Goal: Information Seeking & Learning: Learn about a topic

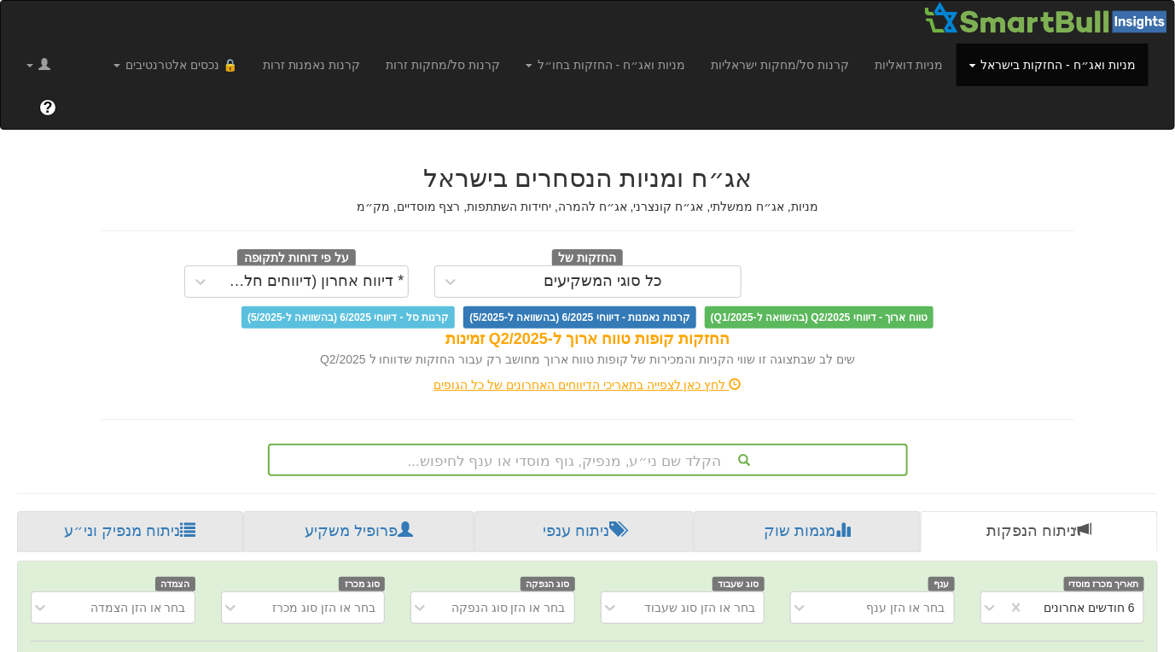
click at [658, 376] on div "לחץ כאן לצפייה בתאריכי הדיווחים האחרונים של כל הגופים" at bounding box center [588, 384] width 999 height 17
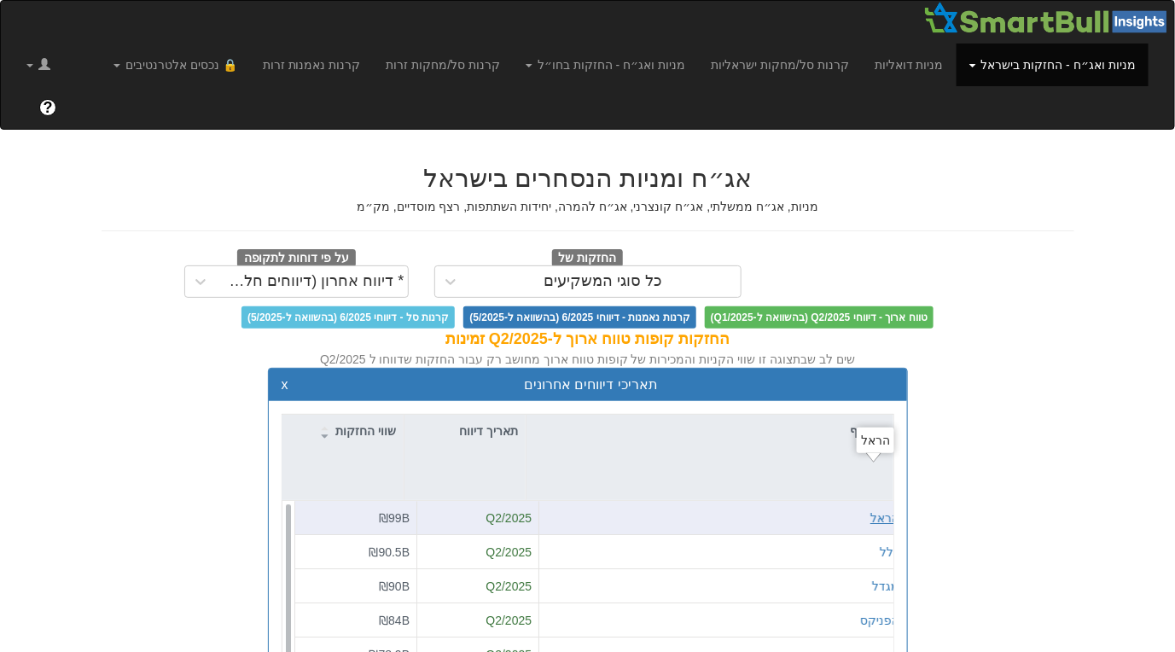
click at [876, 510] on div "הראל" at bounding box center [885, 518] width 29 height 17
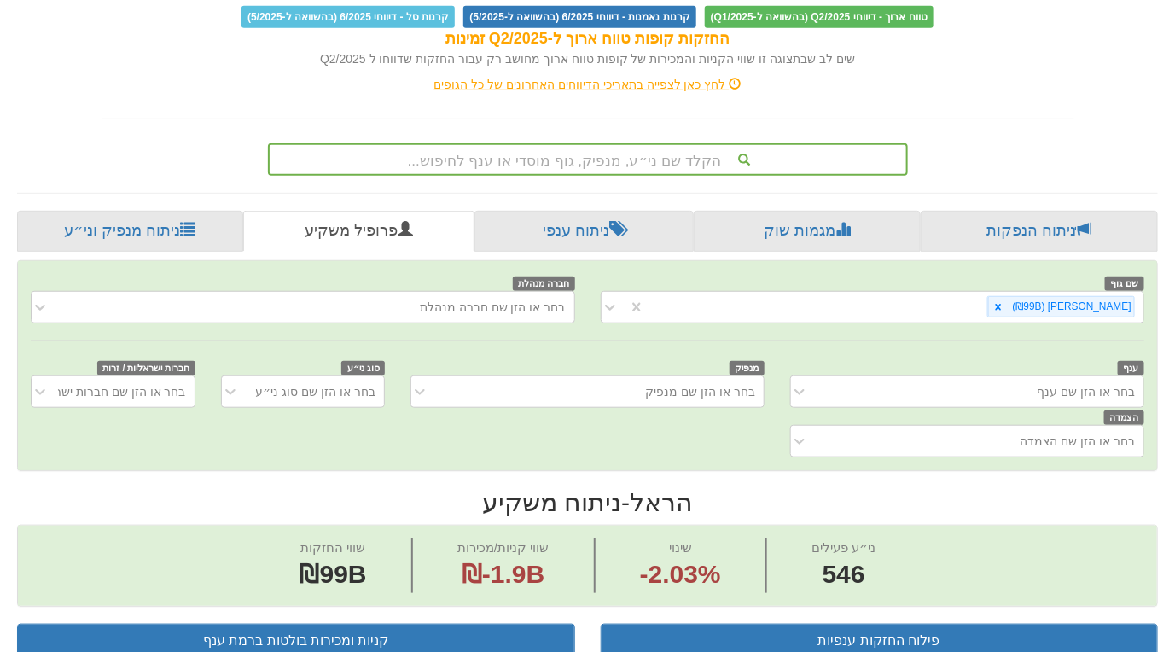
scroll to position [284, 0]
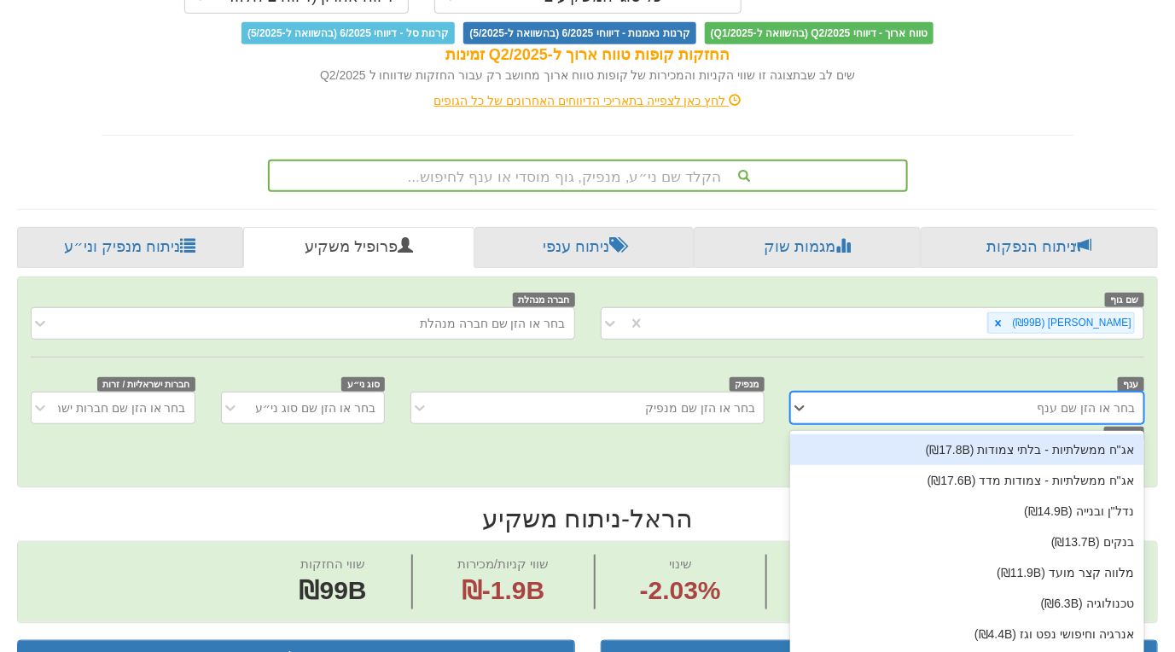
click at [1016, 394] on div "בחר או הזן שם ענף" at bounding box center [981, 407] width 326 height 27
click at [1032, 434] on div "אג"ח ממשלתיות - בלתי צמודות (₪17.8B)" at bounding box center [967, 449] width 354 height 31
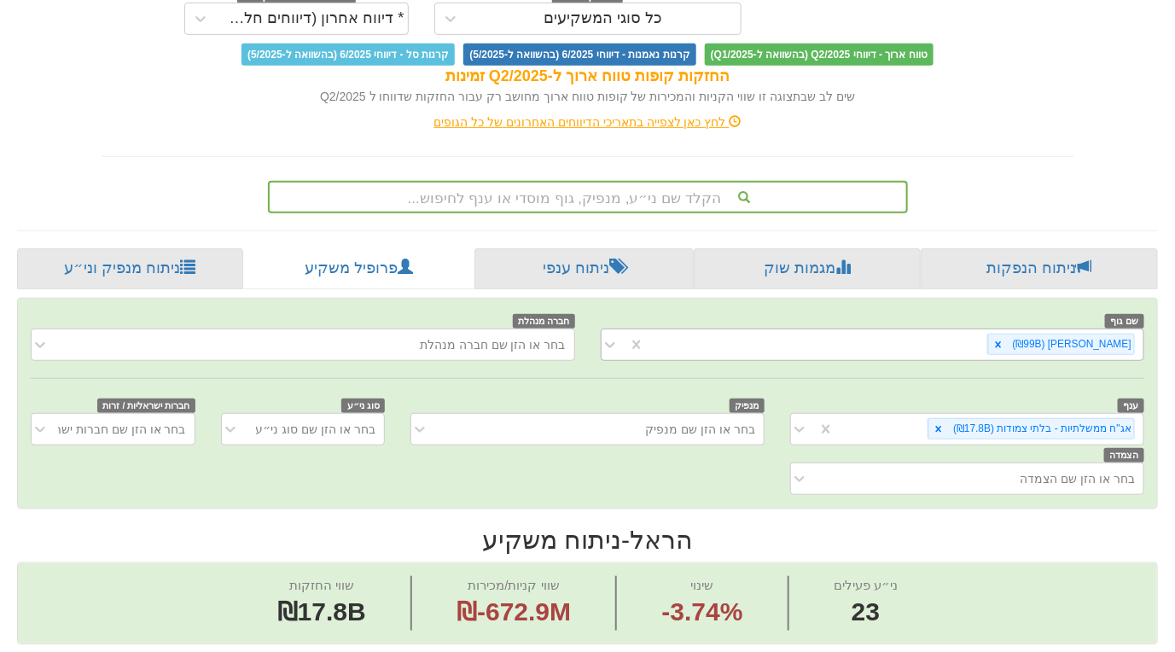
scroll to position [330, 0]
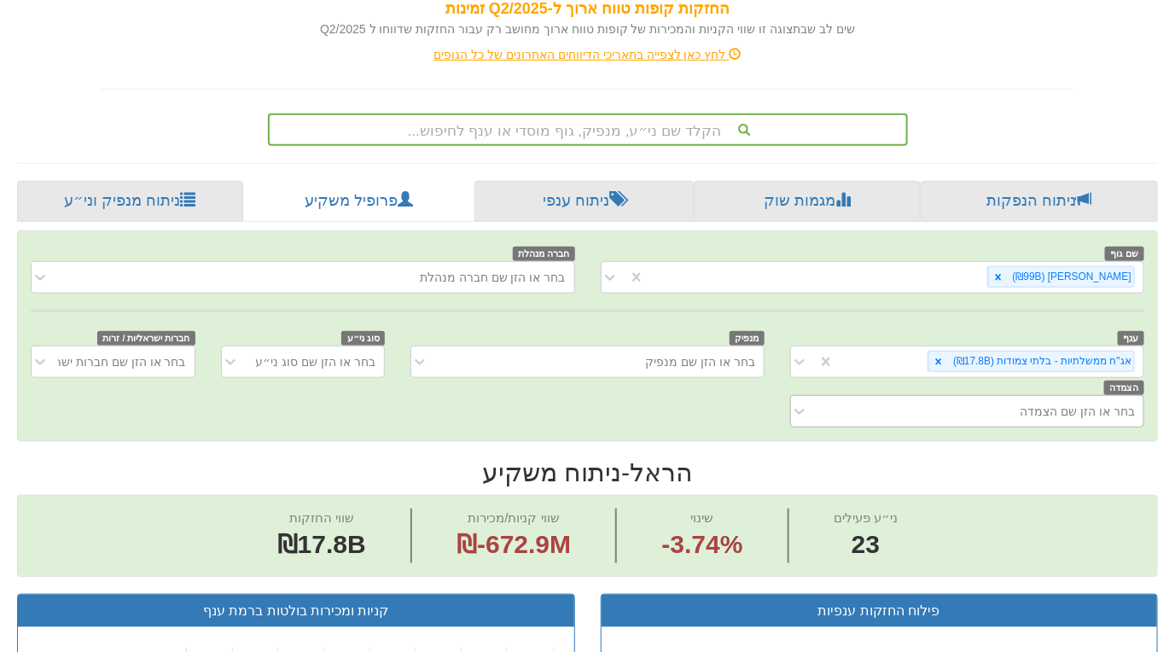
click at [1016, 398] on div "בחר או הזן שם הצמדה" at bounding box center [981, 411] width 326 height 27
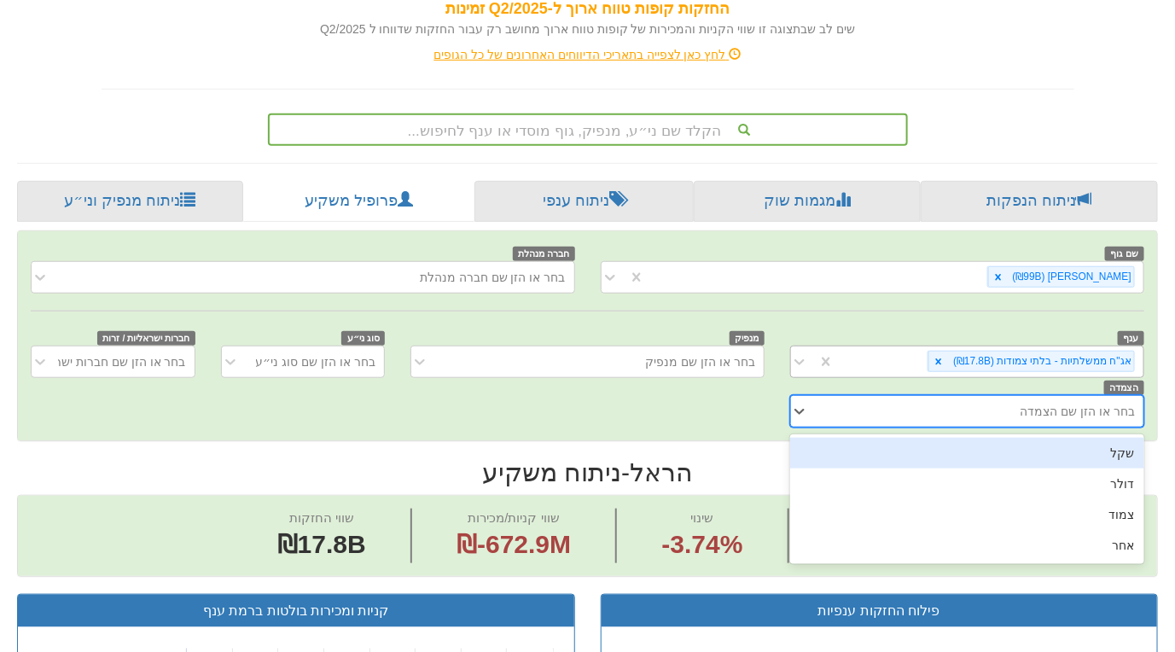
click at [896, 347] on div "אג"ח ממשלתיות - בלתי צמודות (₪17.8B)" at bounding box center [989, 361] width 309 height 28
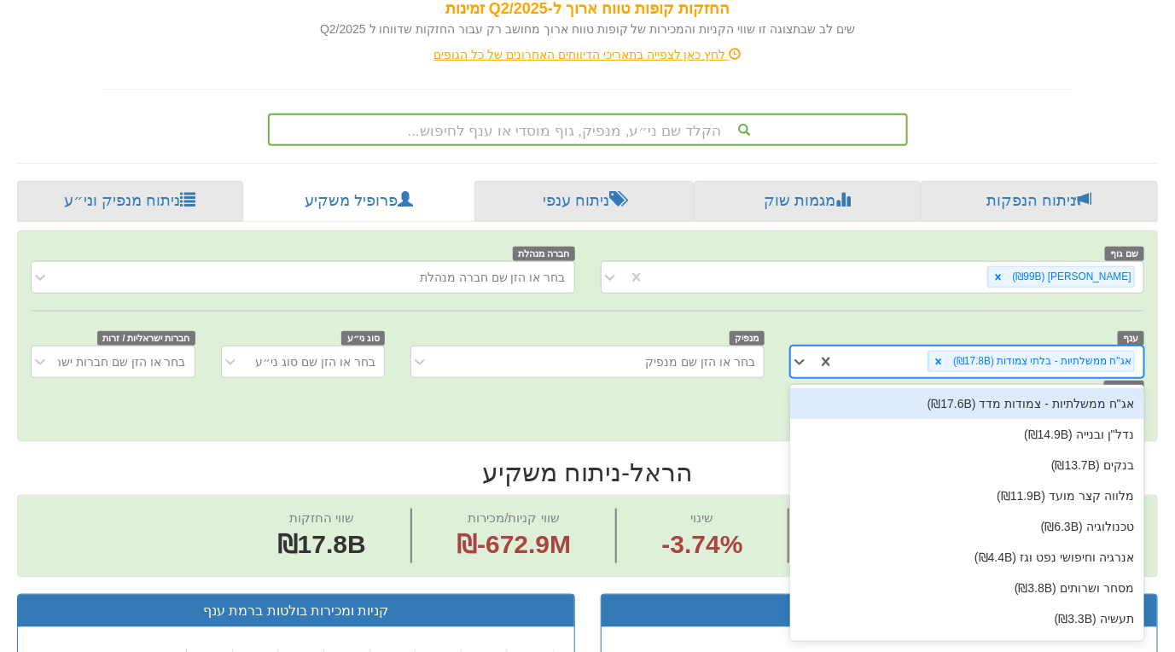
click at [927, 388] on div "אג"ח ממשלתיות - צמודות מדד (₪17.6B)" at bounding box center [967, 403] width 354 height 31
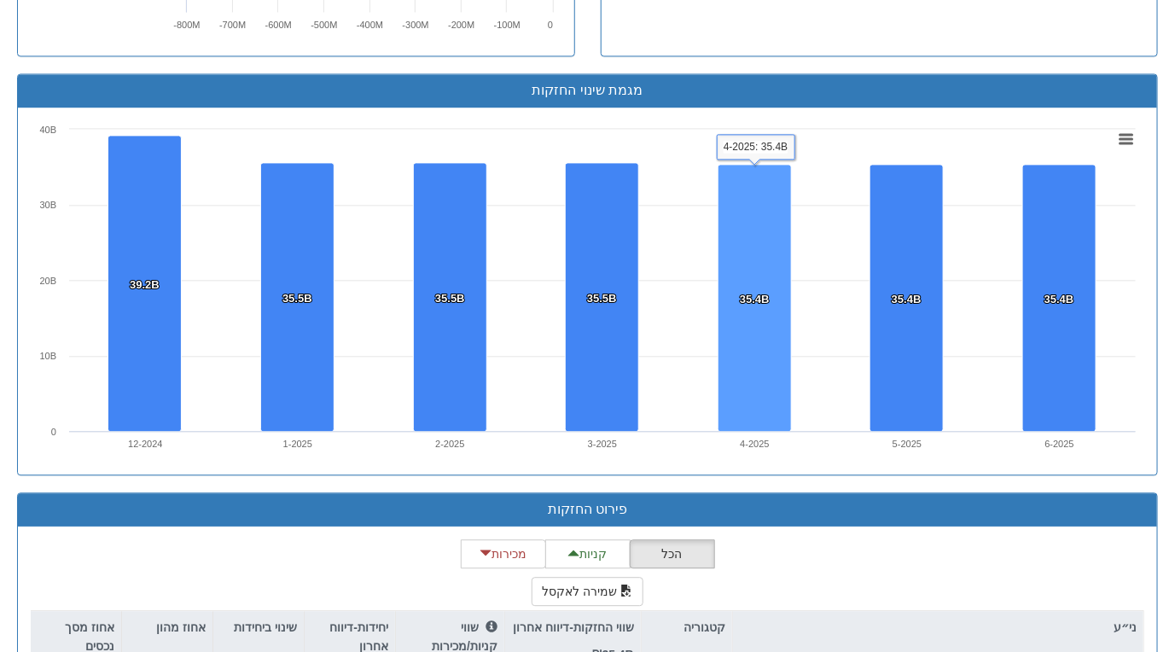
scroll to position [1440, 0]
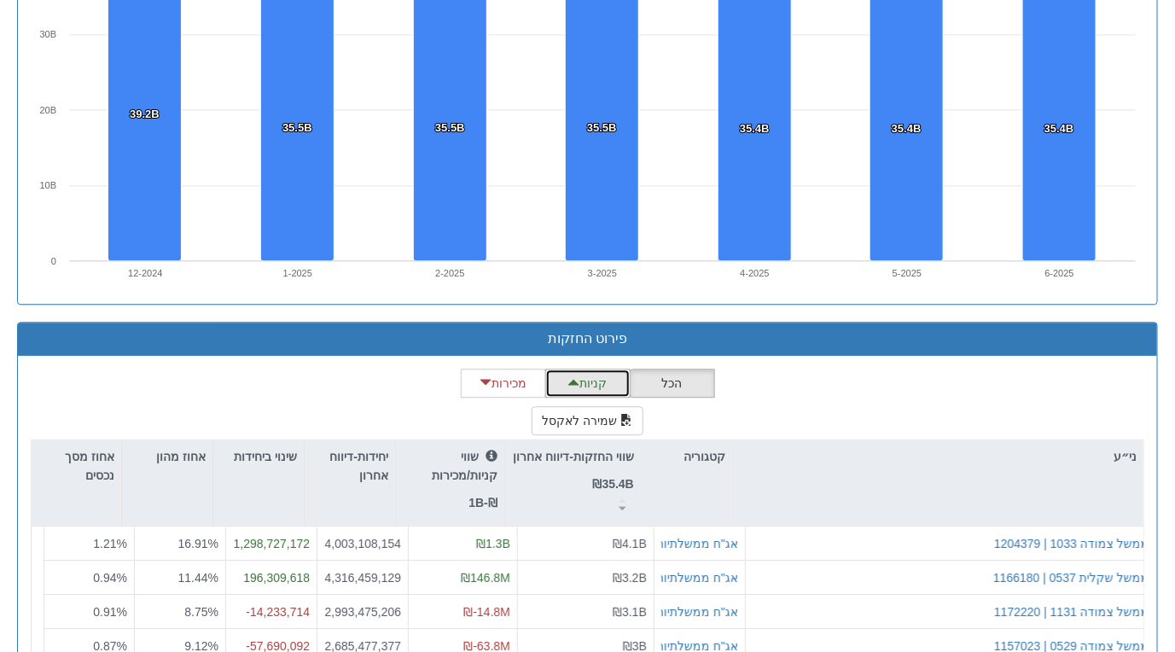
click at [598, 369] on button "קניות" at bounding box center [587, 383] width 85 height 29
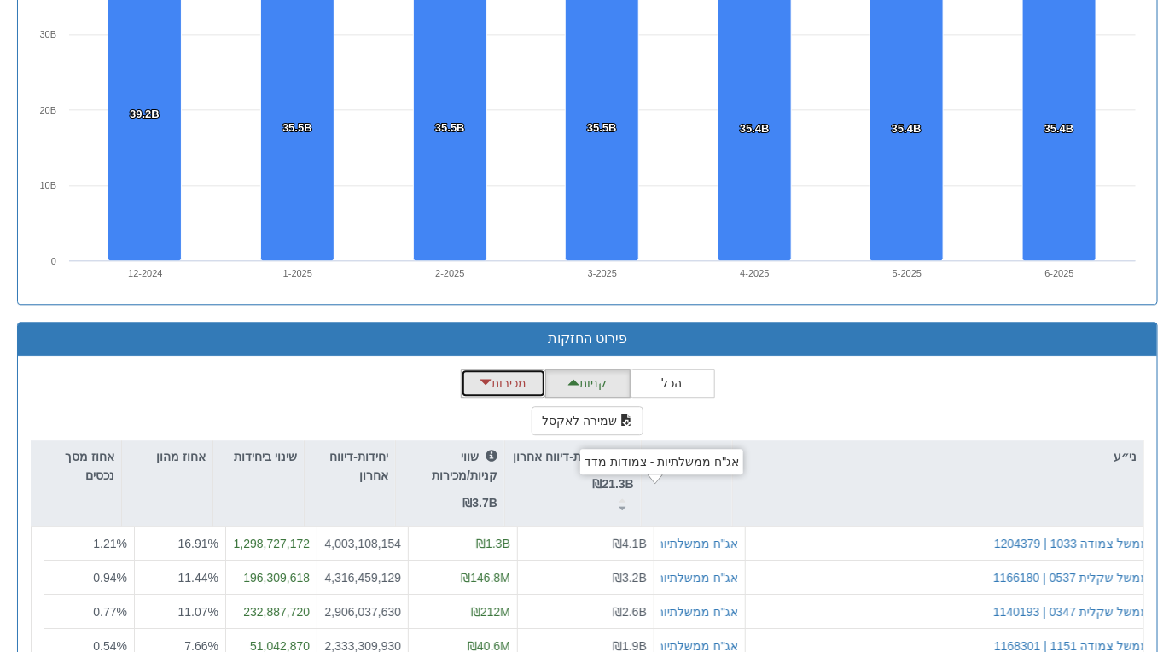
click at [505, 369] on button "מכירות" at bounding box center [503, 383] width 85 height 29
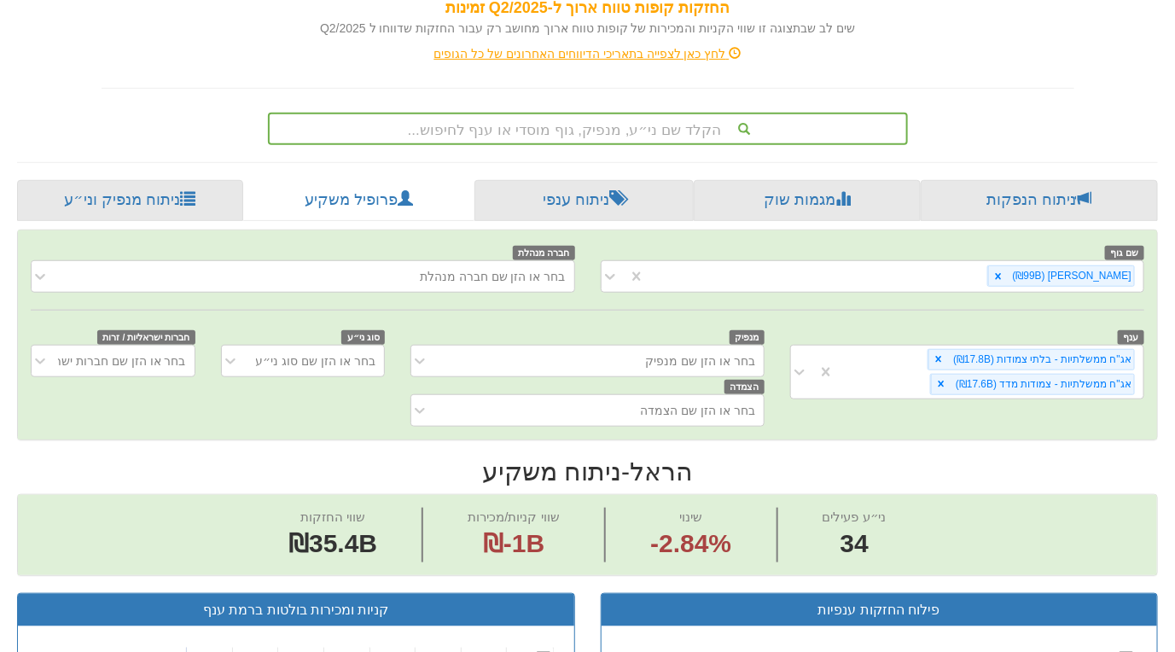
scroll to position [330, 0]
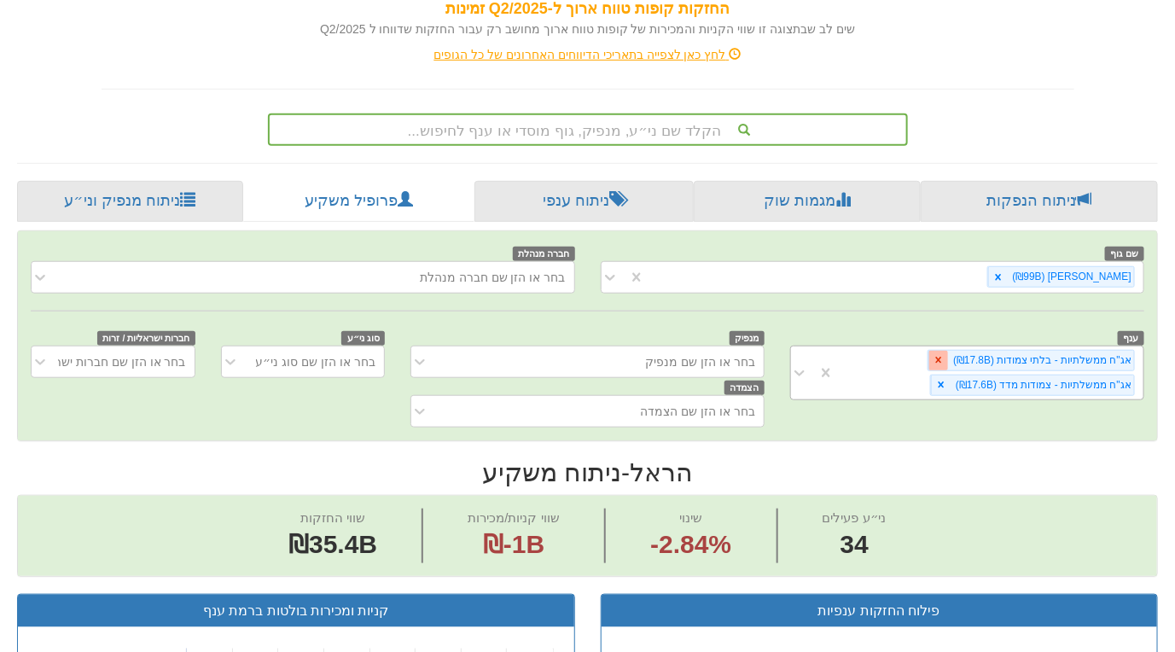
click at [945, 354] on icon at bounding box center [939, 360] width 12 height 12
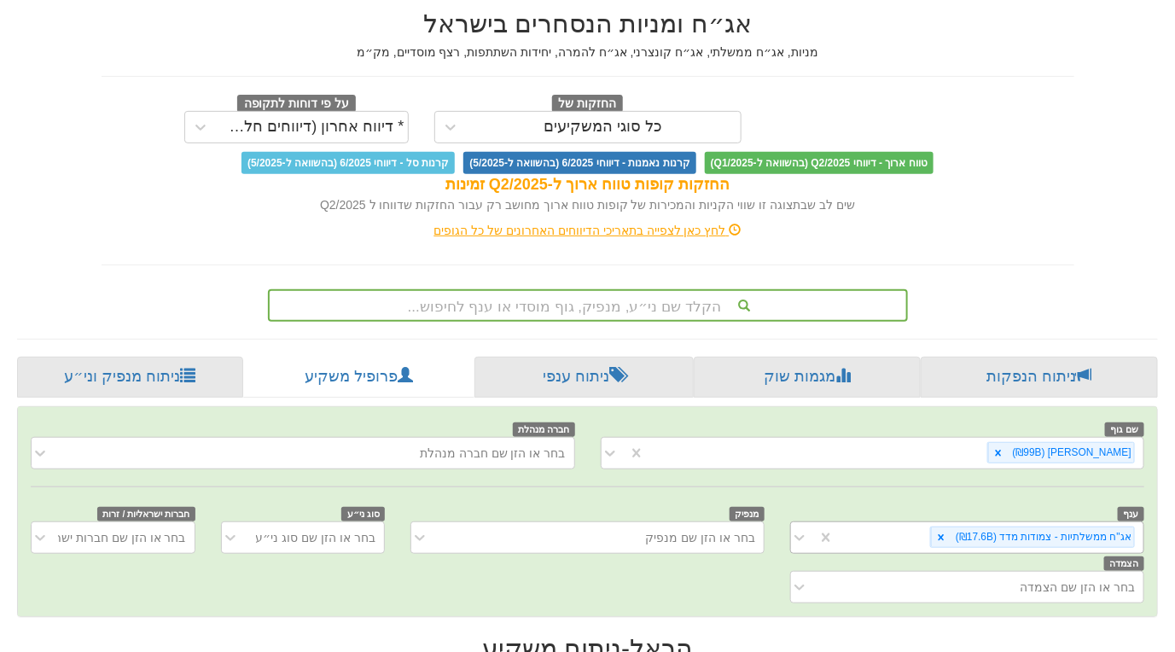
scroll to position [245, 0]
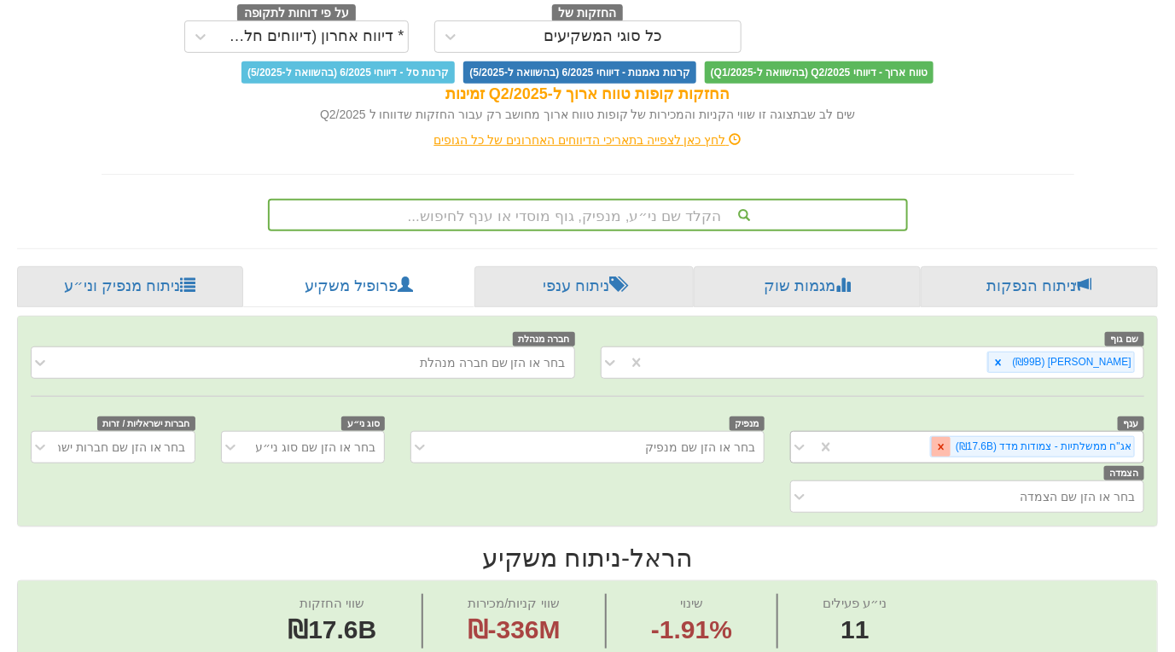
click at [947, 441] on icon at bounding box center [941, 447] width 12 height 12
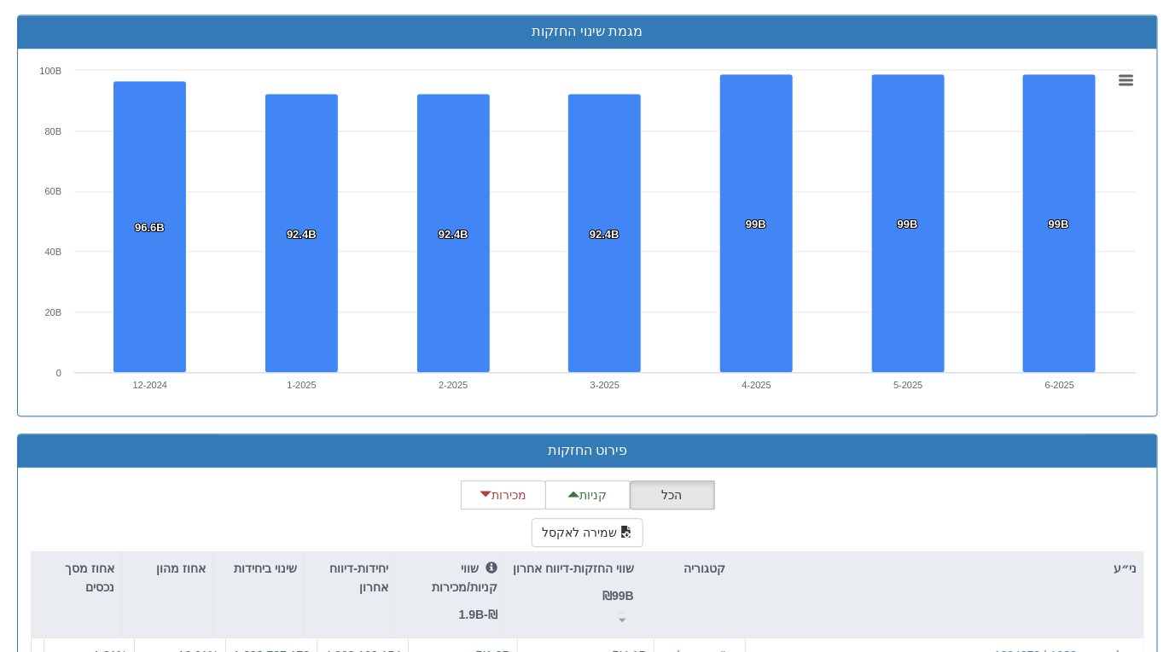
scroll to position [1468, 0]
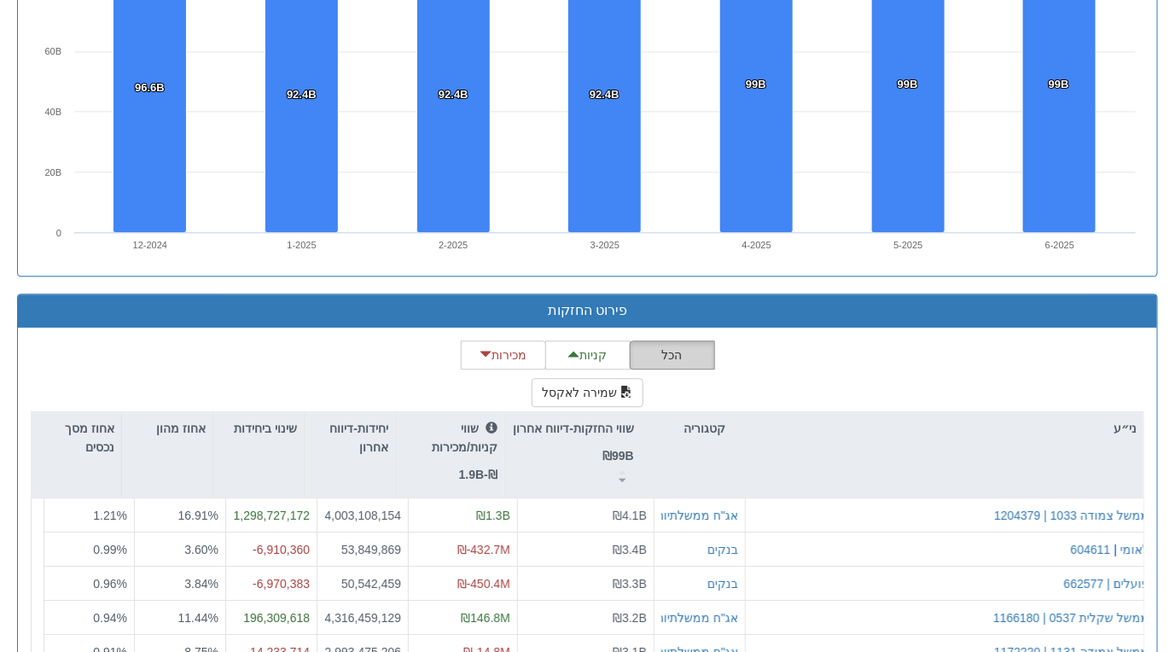
click at [677, 341] on button "הכל" at bounding box center [672, 355] width 85 height 29
click at [598, 378] on button "שמירה לאקסל" at bounding box center [588, 392] width 113 height 29
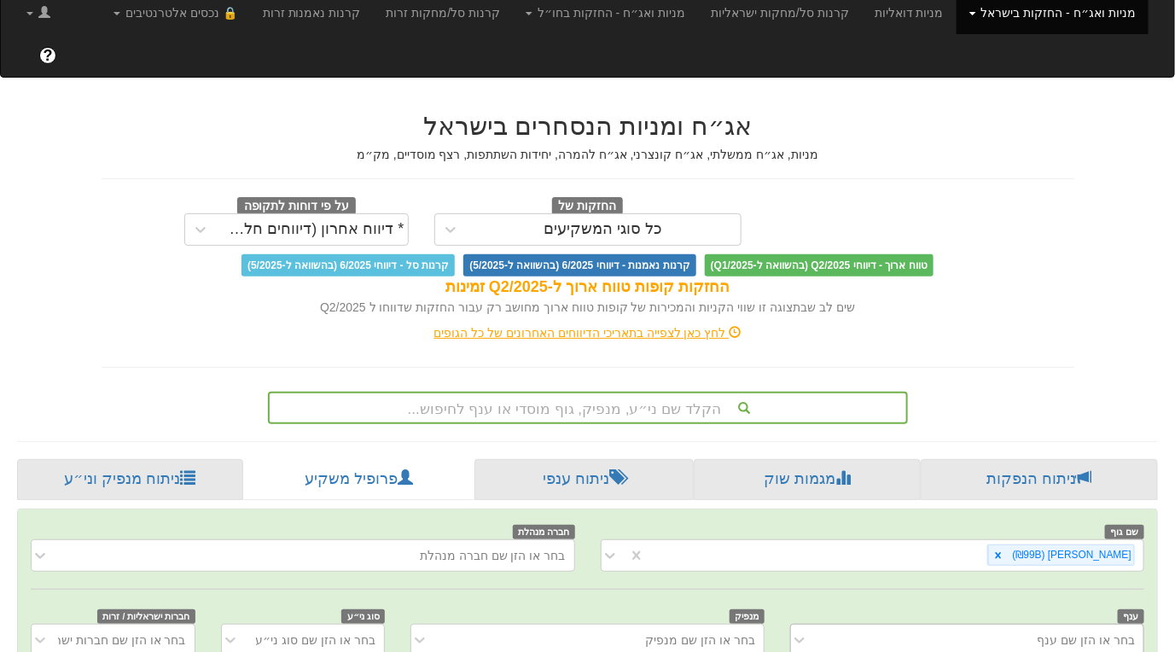
scroll to position [0, 0]
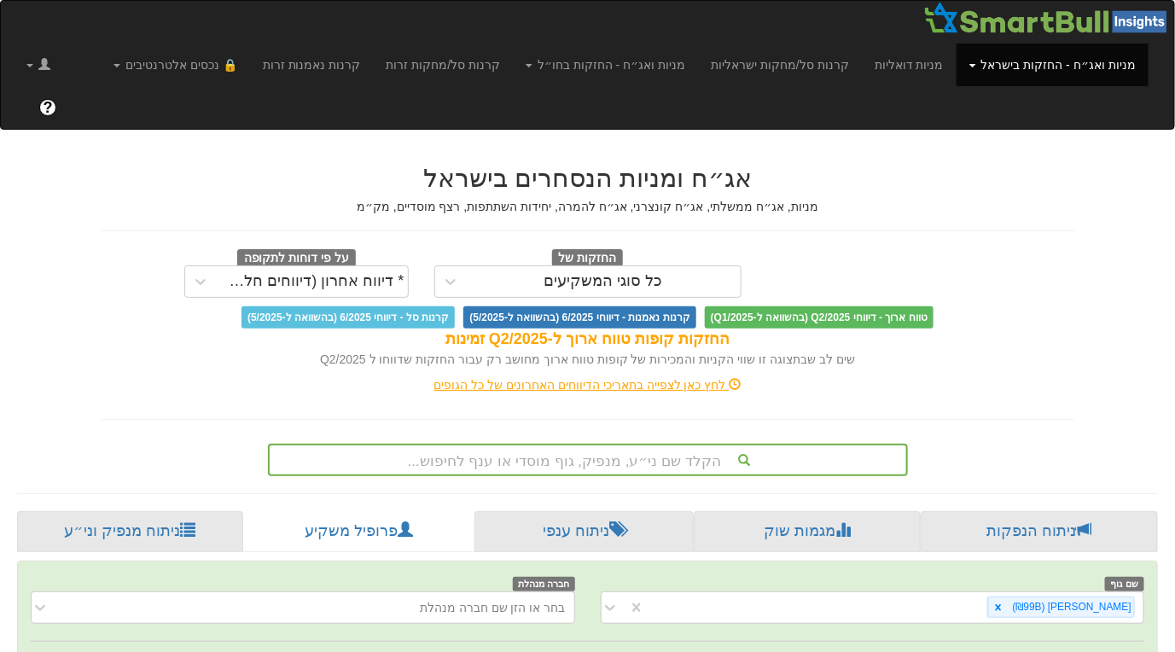
click at [992, 65] on link "מניות ואג״ח - החזקות בישראל" at bounding box center [1053, 65] width 192 height 43
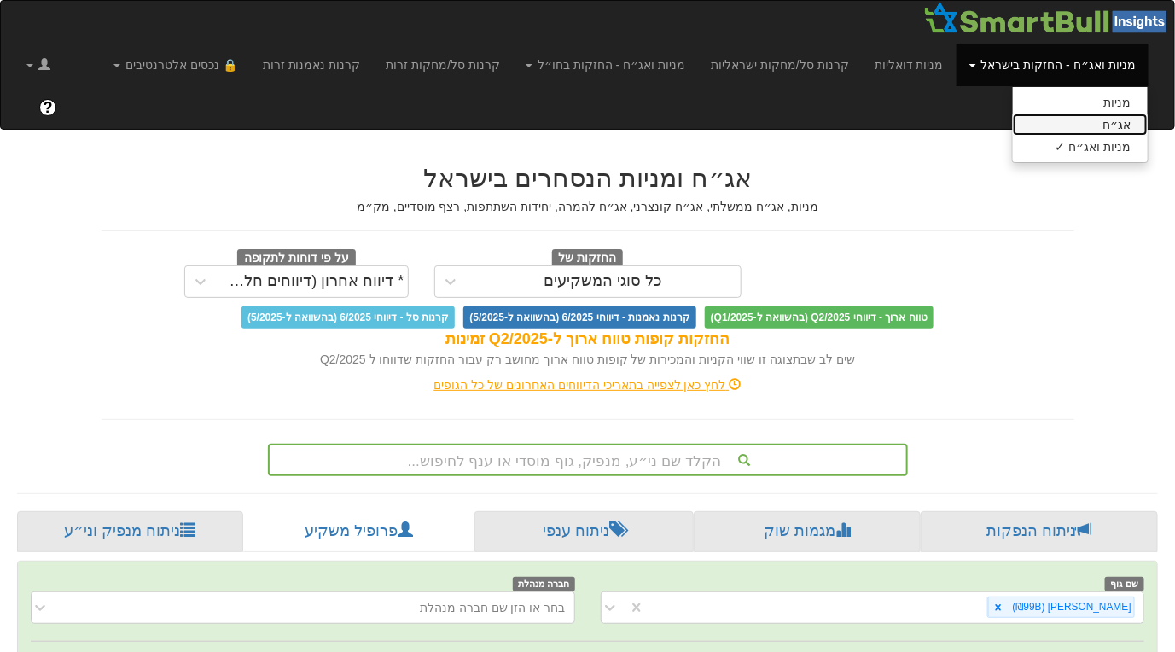
click at [1053, 123] on link "אג״ח" at bounding box center [1080, 125] width 135 height 22
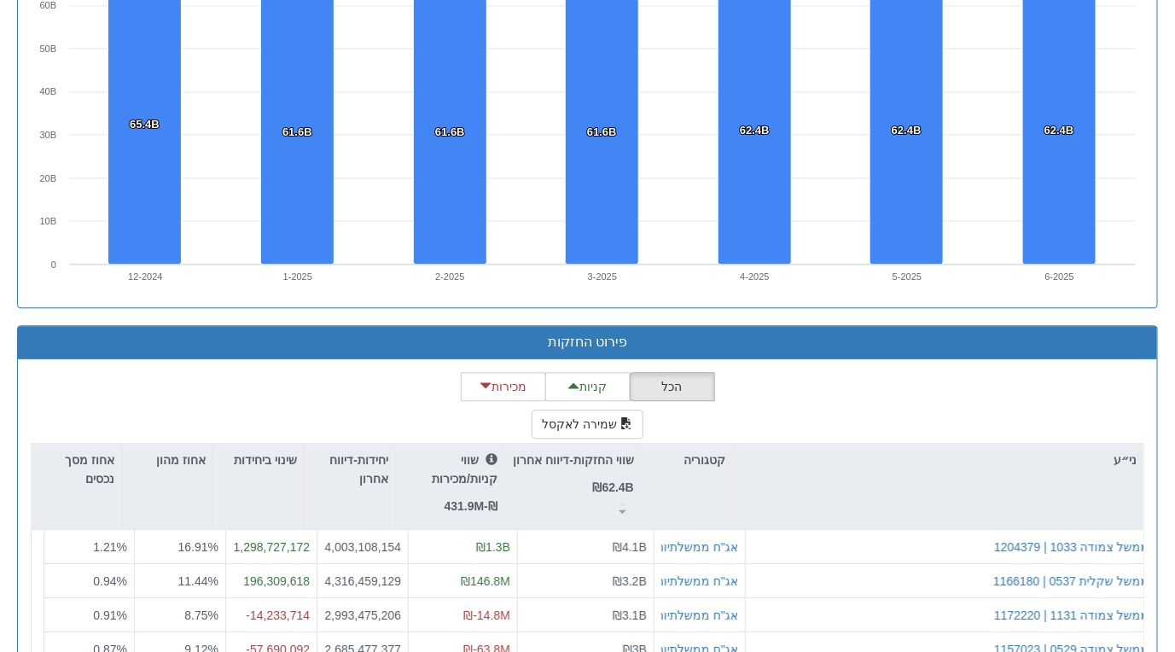
scroll to position [1564, 0]
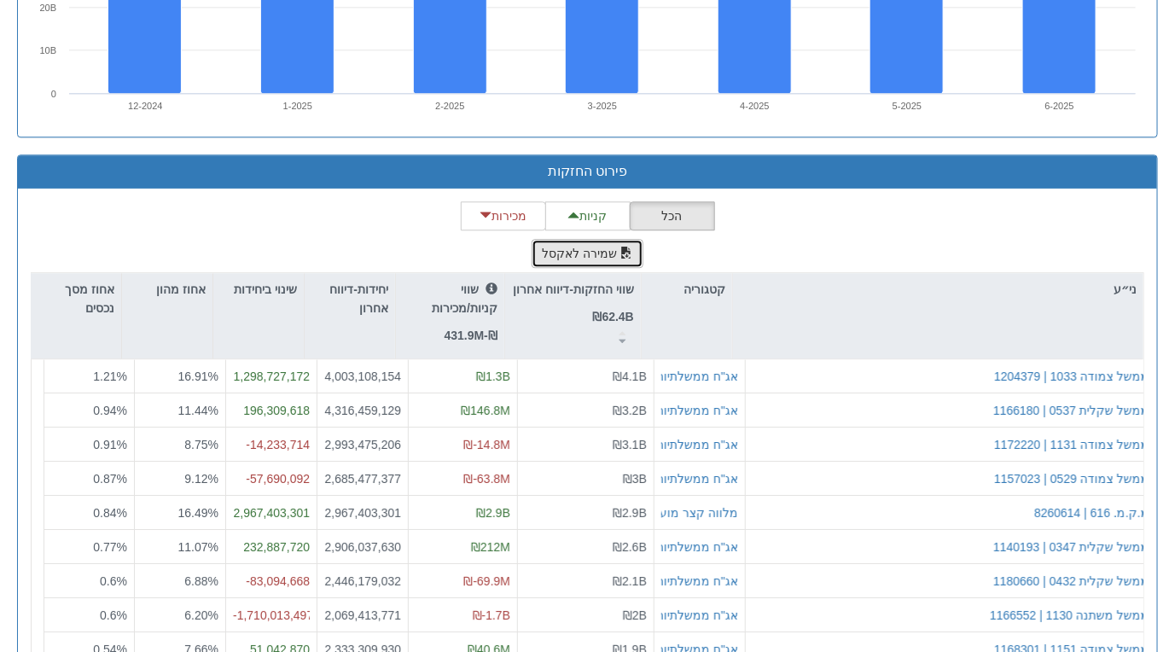
click at [576, 252] on button "שמירה לאקסל" at bounding box center [588, 253] width 113 height 29
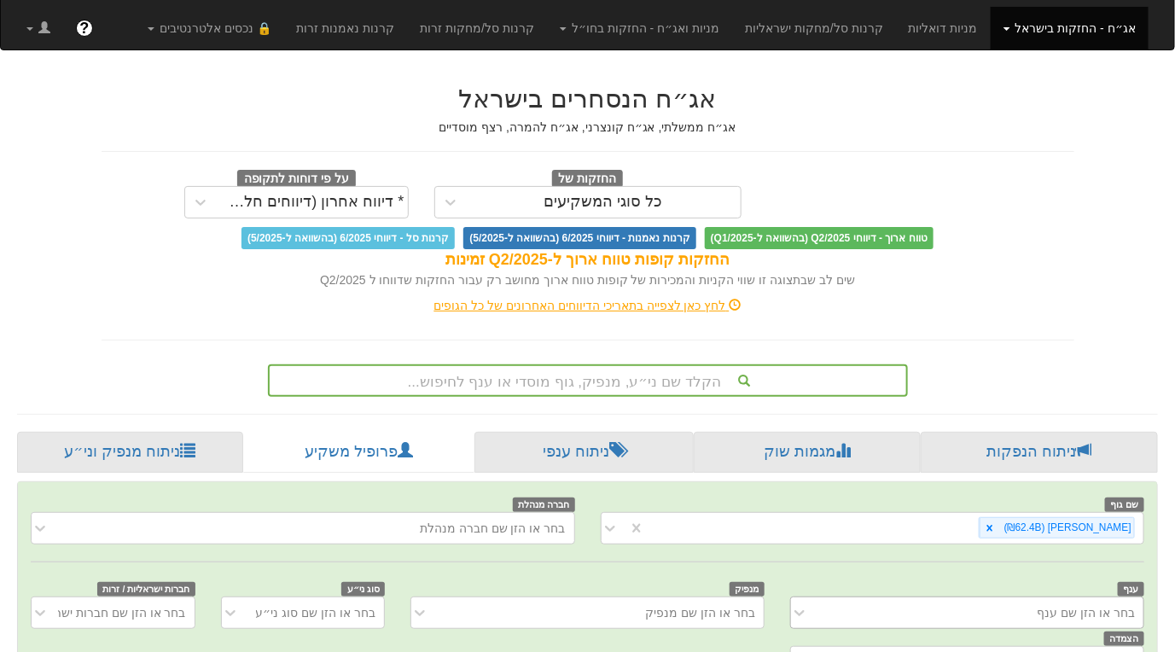
scroll to position [0, 0]
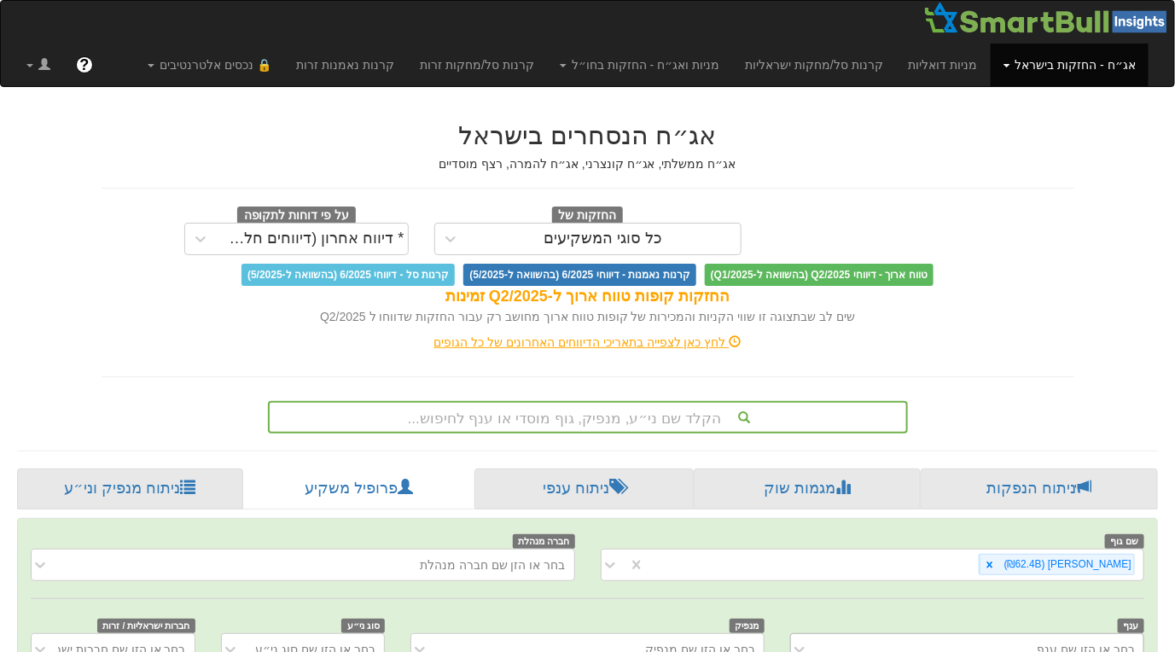
click at [568, 339] on div "לחץ כאן לצפייה בתאריכי הדיווחים האחרונים של כל הגופים" at bounding box center [588, 342] width 999 height 17
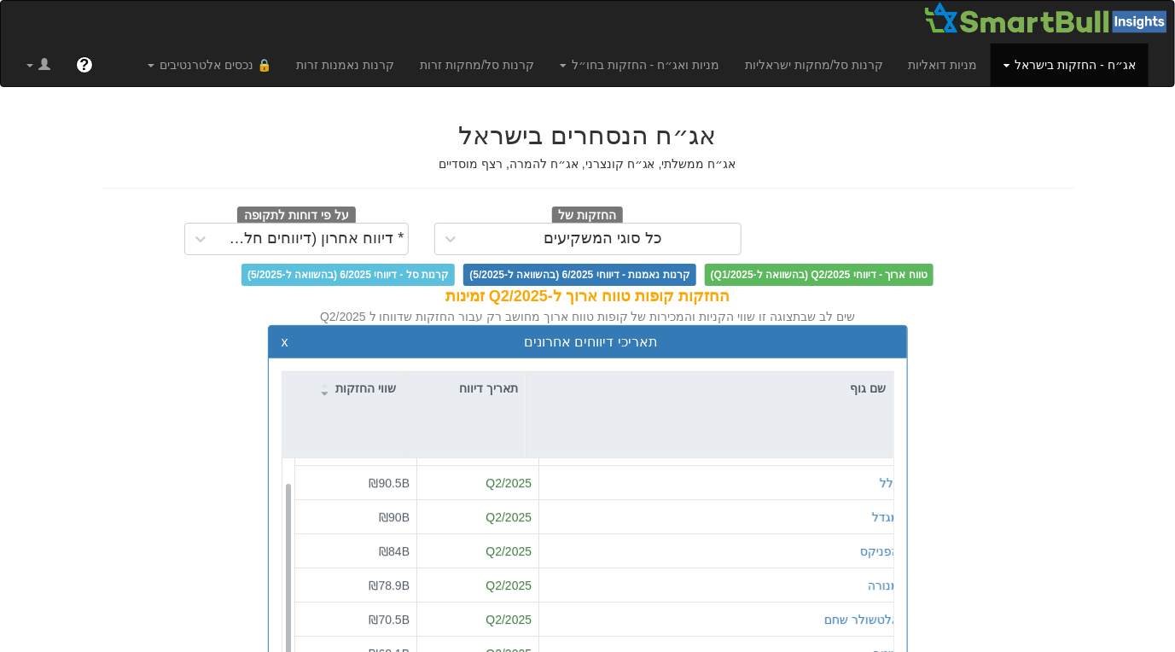
scroll to position [26, 0]
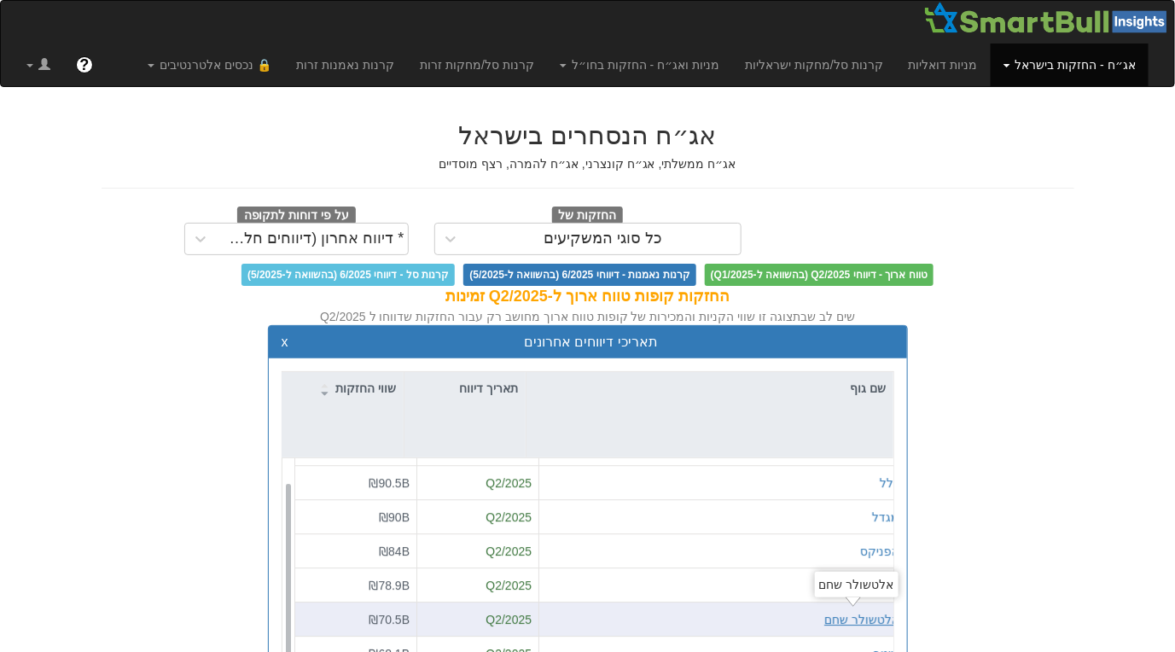
click at [842, 616] on div "אלטשולר שחם" at bounding box center [861, 619] width 75 height 17
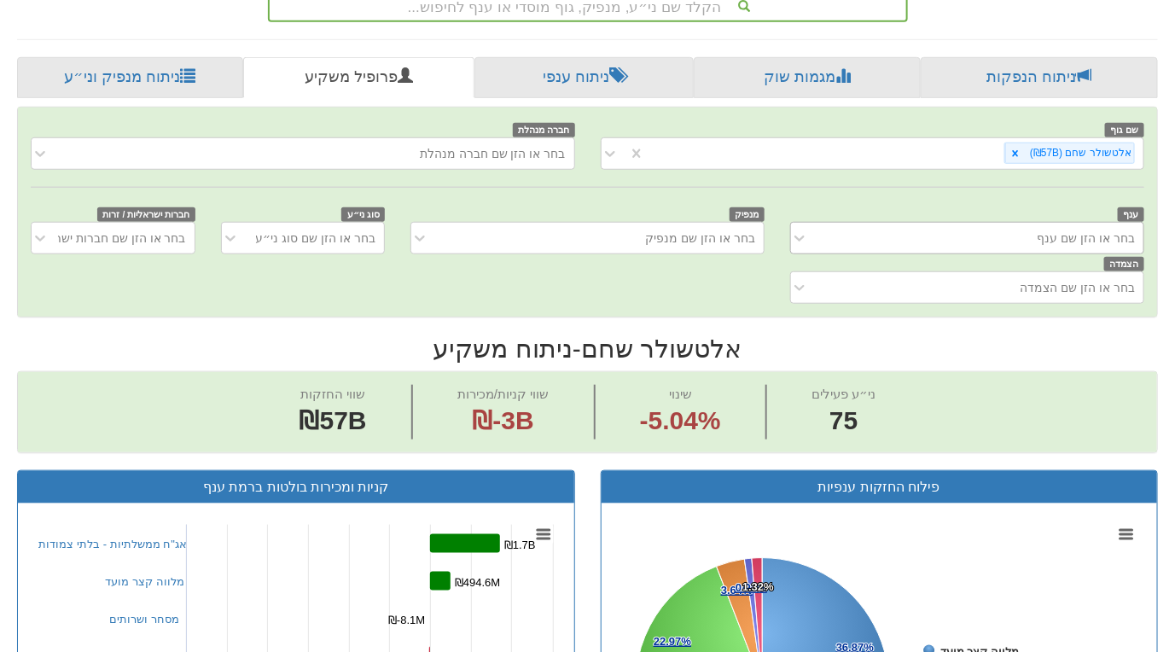
scroll to position [568, 0]
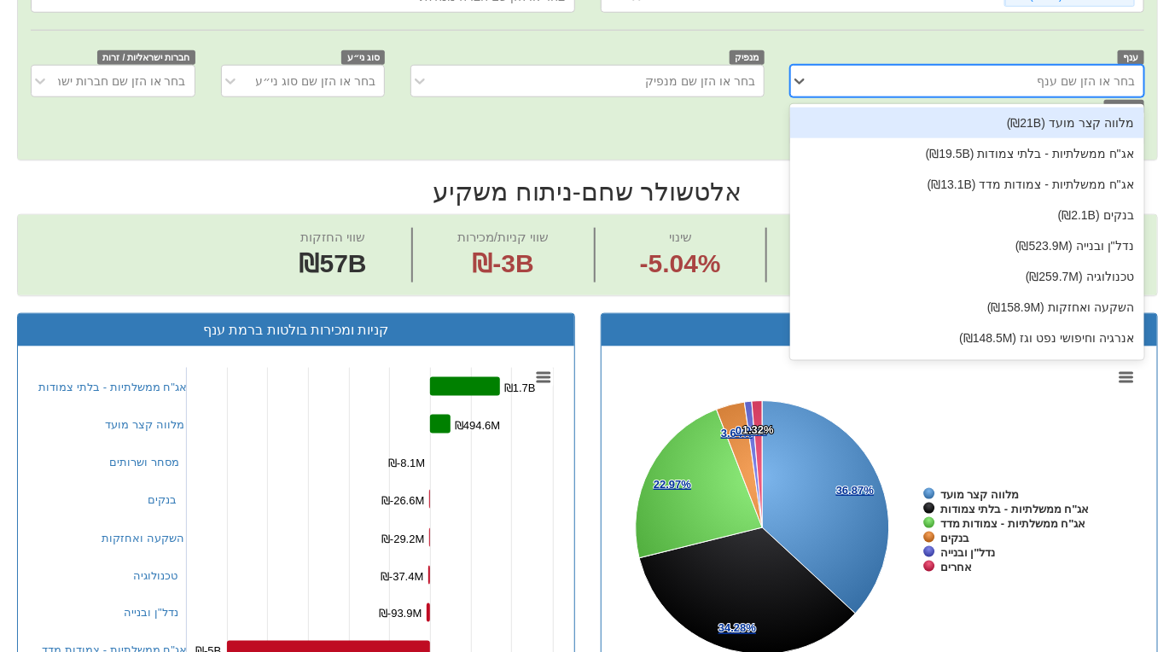
click at [931, 80] on div "בחר או הזן שם ענף" at bounding box center [981, 80] width 326 height 27
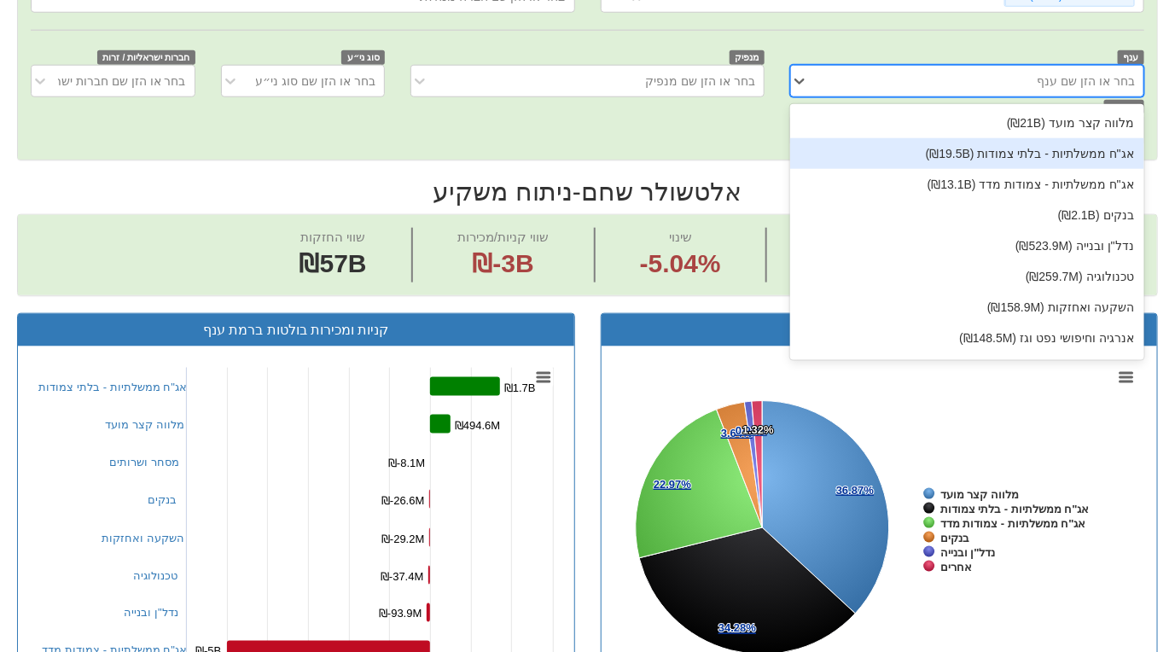
click at [1004, 154] on div "אג"ח ממשלתיות - בלתי צמודות (₪19.5B)" at bounding box center [967, 153] width 354 height 31
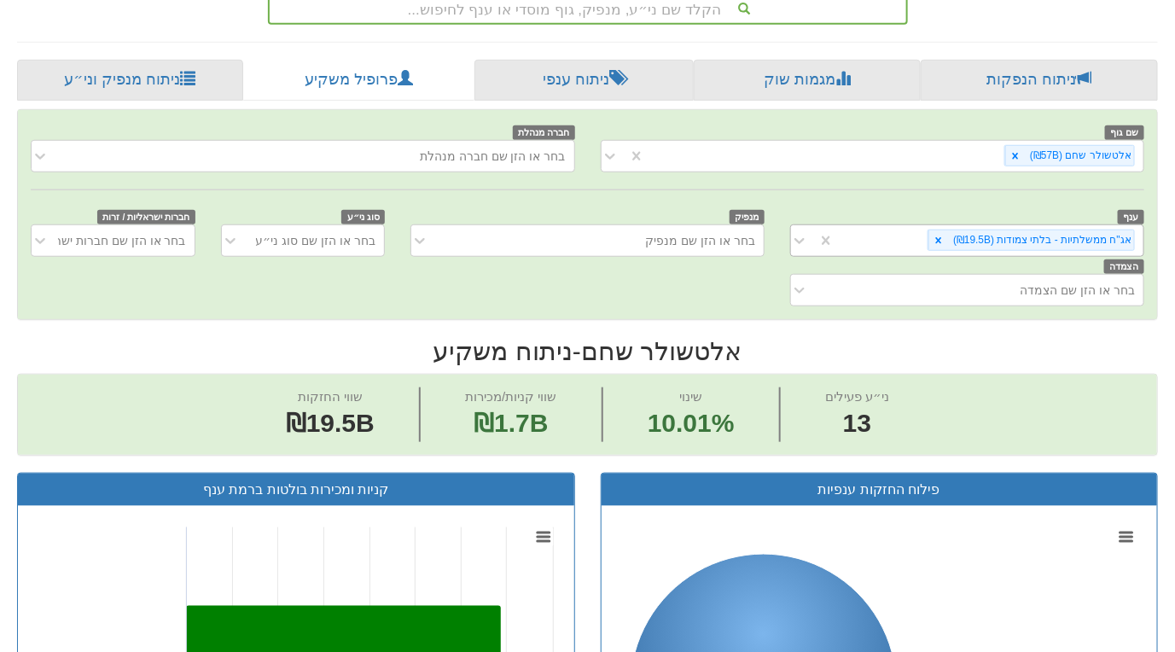
scroll to position [416, 0]
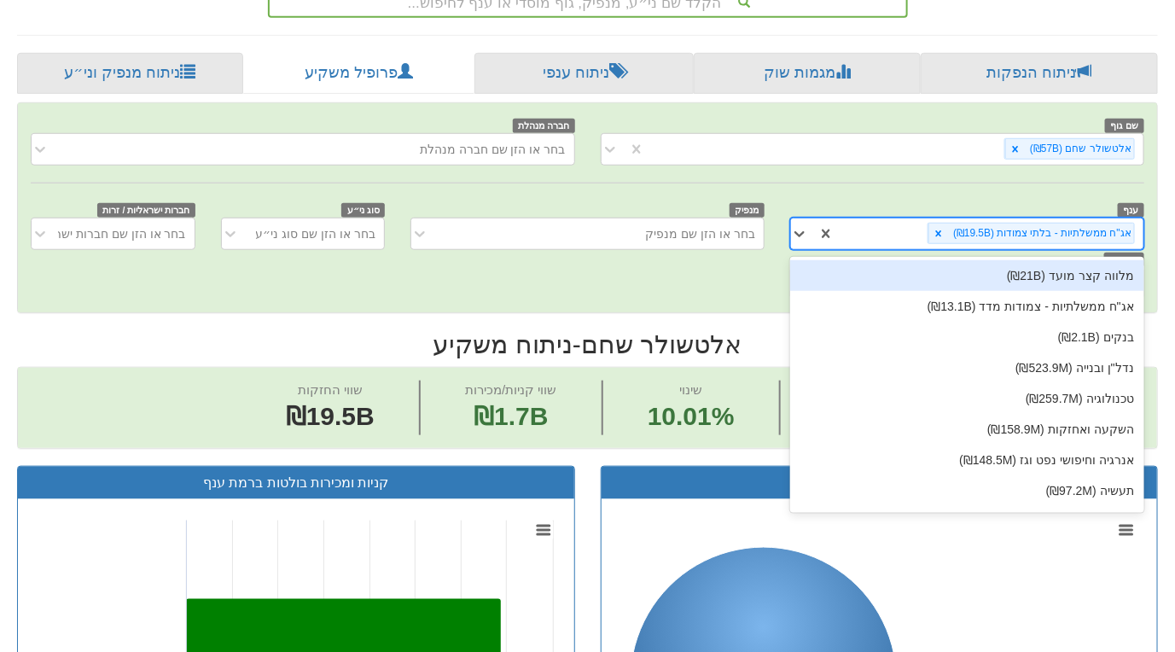
click at [888, 223] on div "אג"ח ממשלתיות - בלתי צמודות (₪19.5B)" at bounding box center [989, 233] width 309 height 28
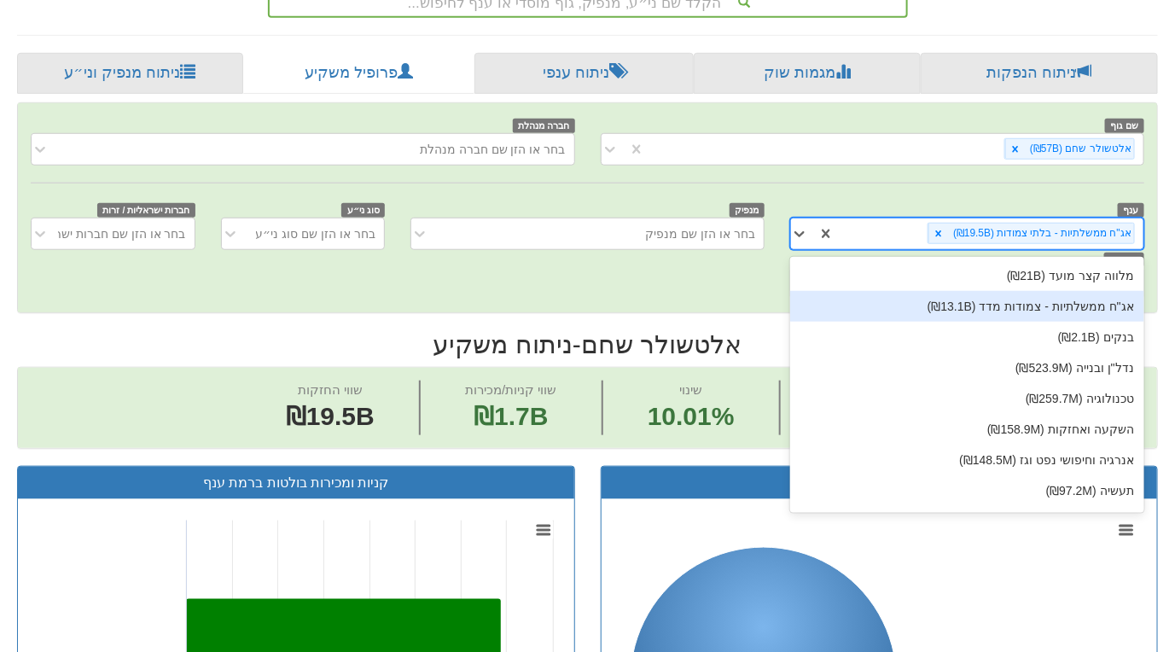
click at [945, 310] on div "אג"ח ממשלתיות - צמודות מדד (₪13.1B)" at bounding box center [967, 306] width 354 height 31
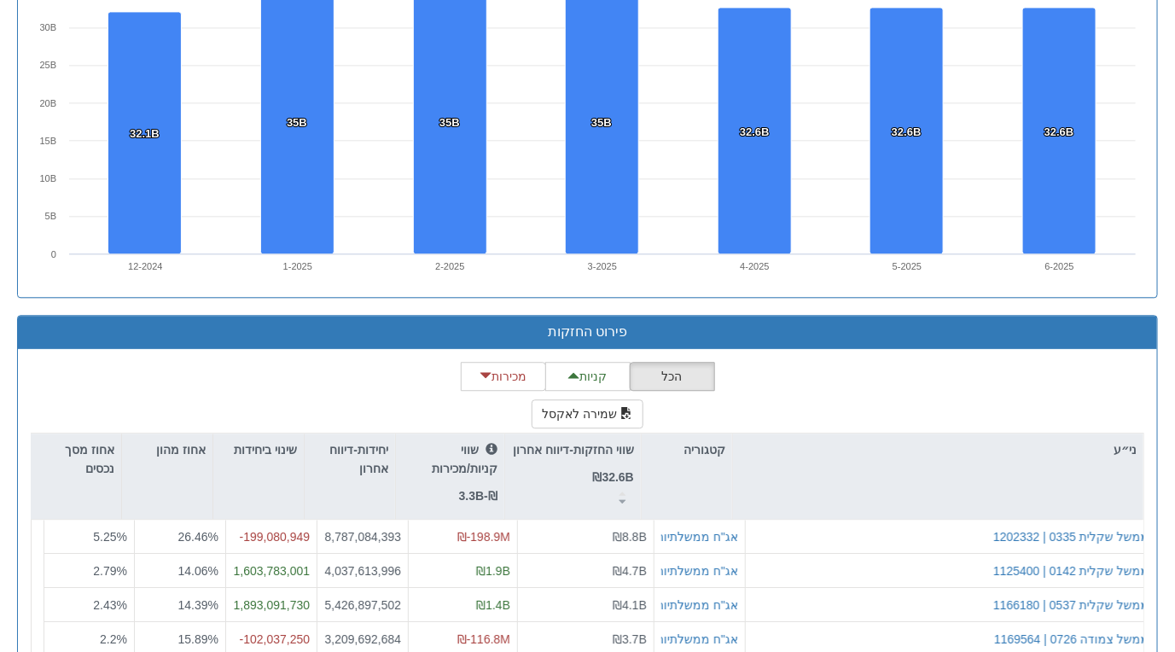
scroll to position [1525, 0]
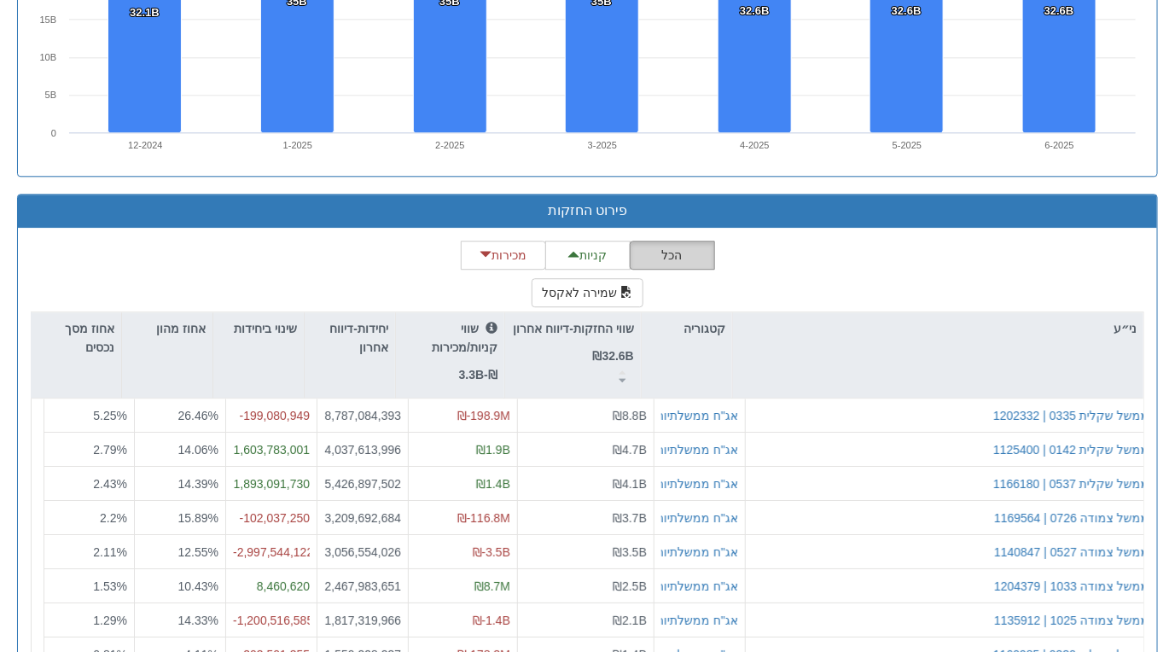
click at [671, 257] on button "הכל" at bounding box center [672, 255] width 85 height 29
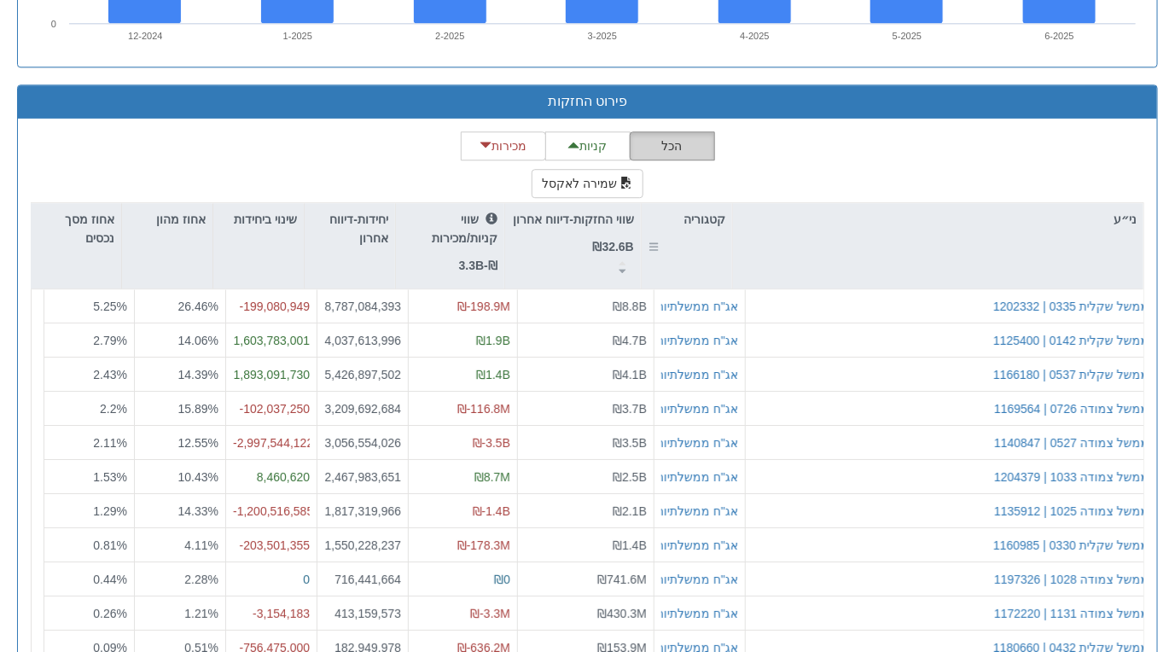
scroll to position [1639, 0]
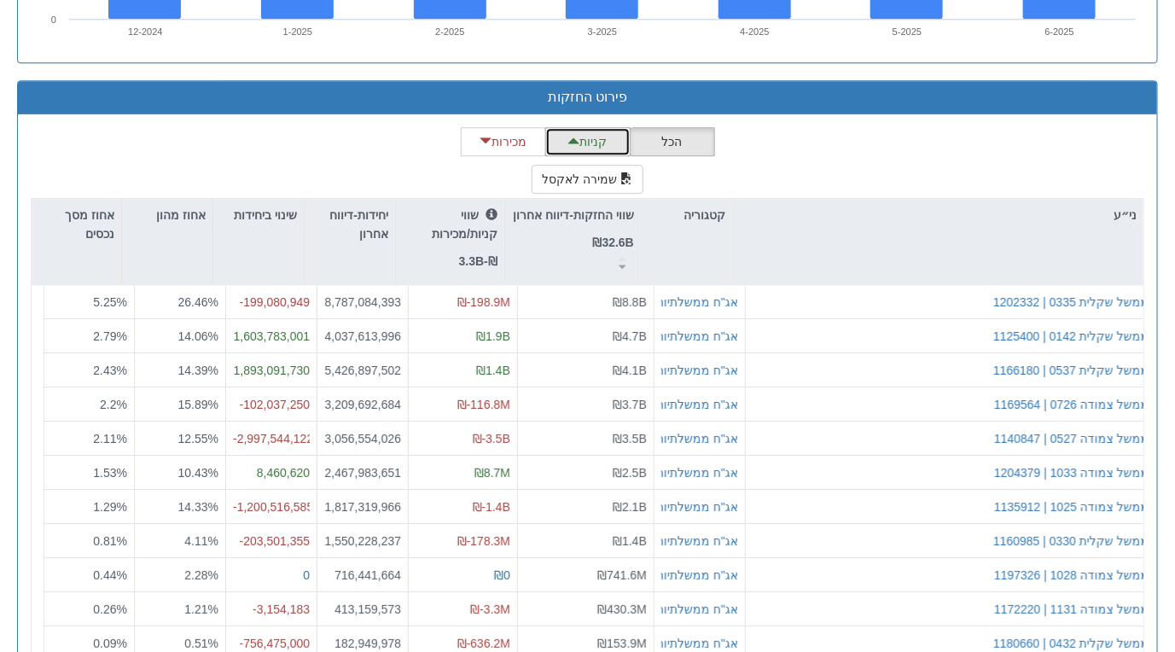
click at [585, 127] on button "קניות" at bounding box center [587, 141] width 85 height 29
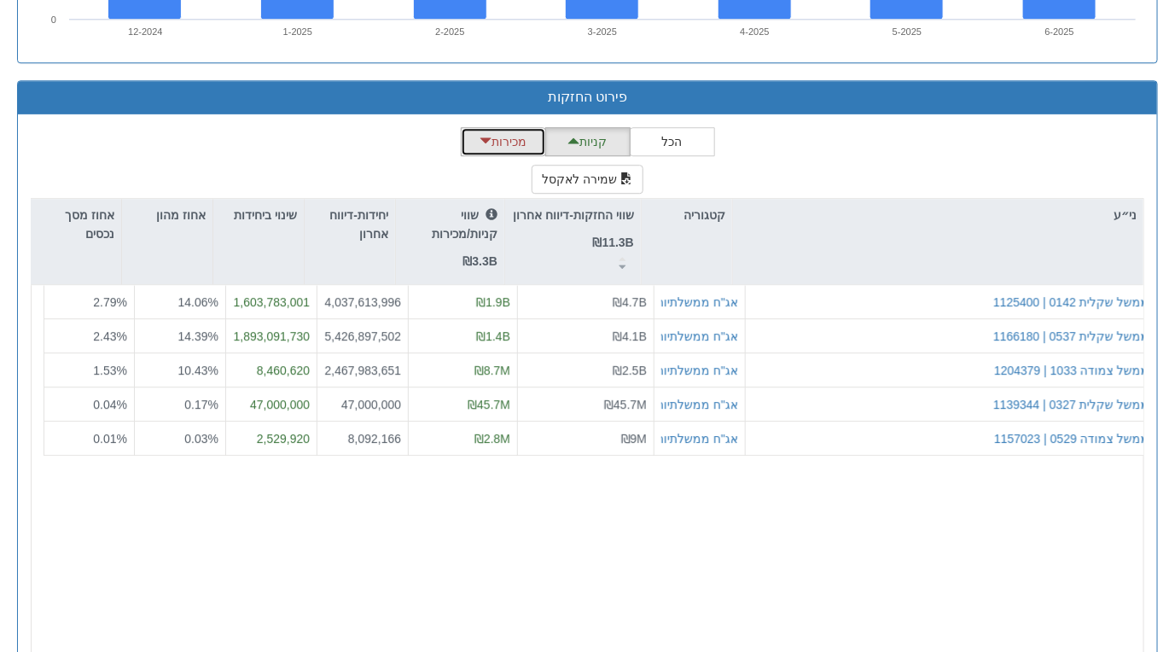
click at [513, 142] on button "מכירות" at bounding box center [503, 141] width 85 height 29
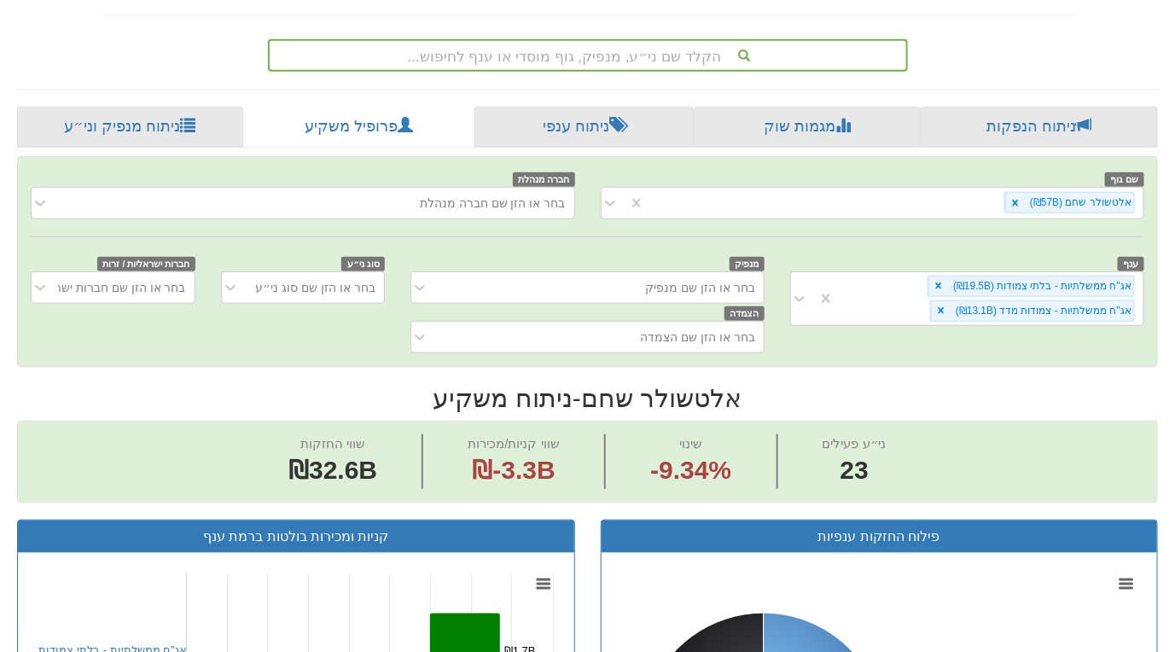
scroll to position [358, 0]
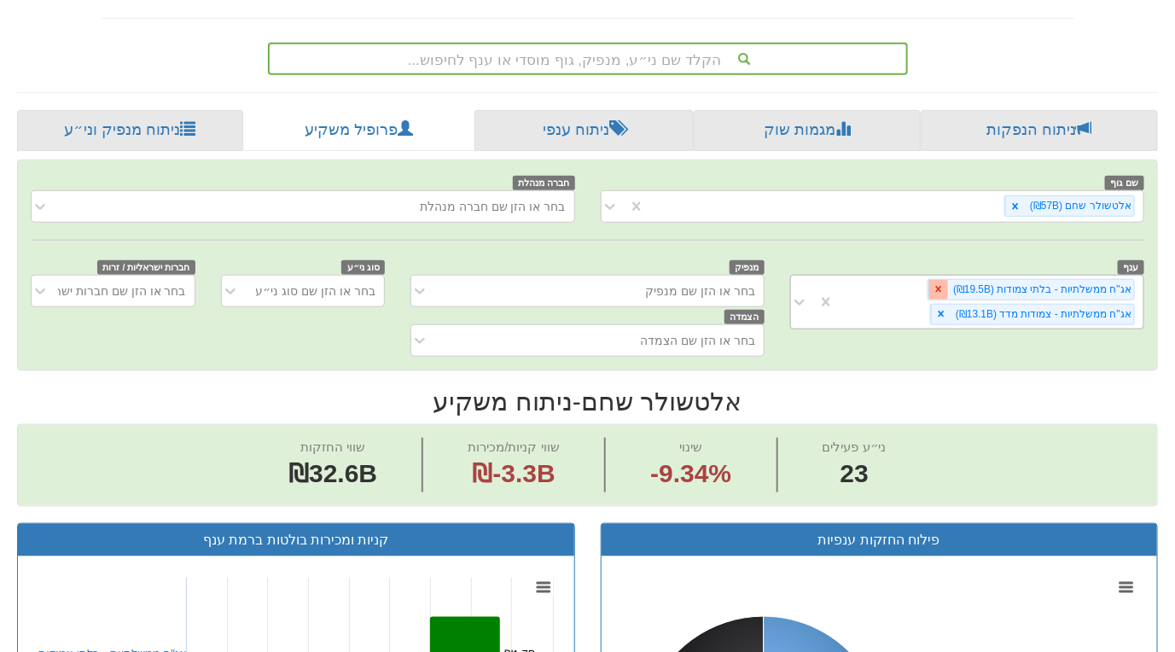
click at [945, 283] on icon at bounding box center [939, 289] width 12 height 12
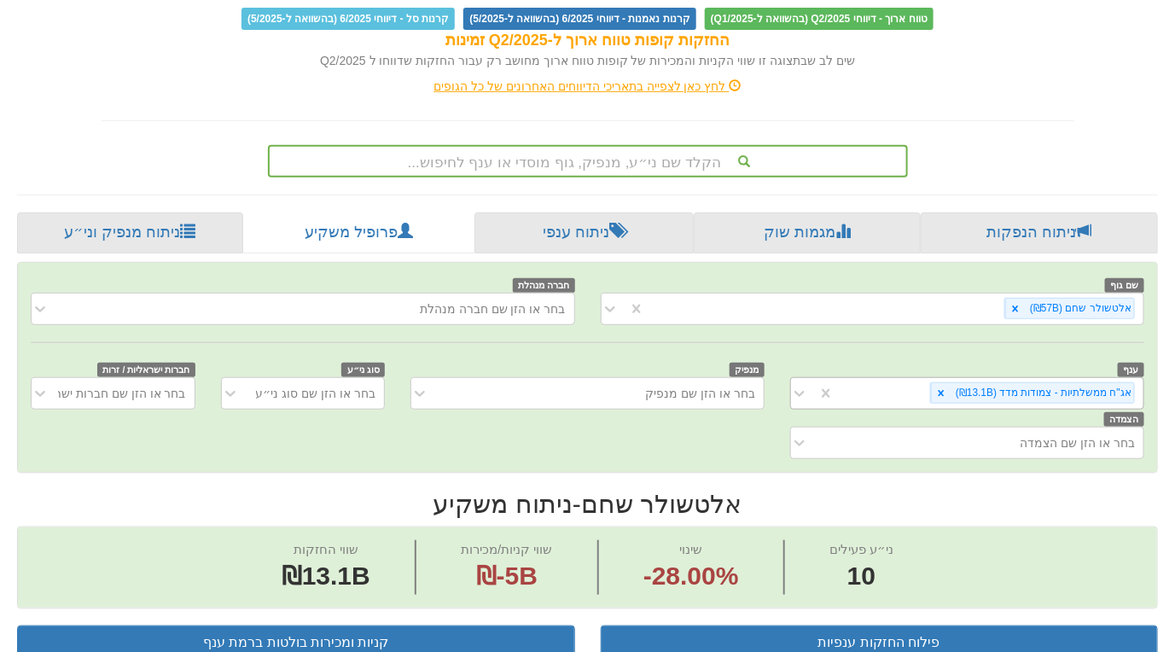
scroll to position [330, 0]
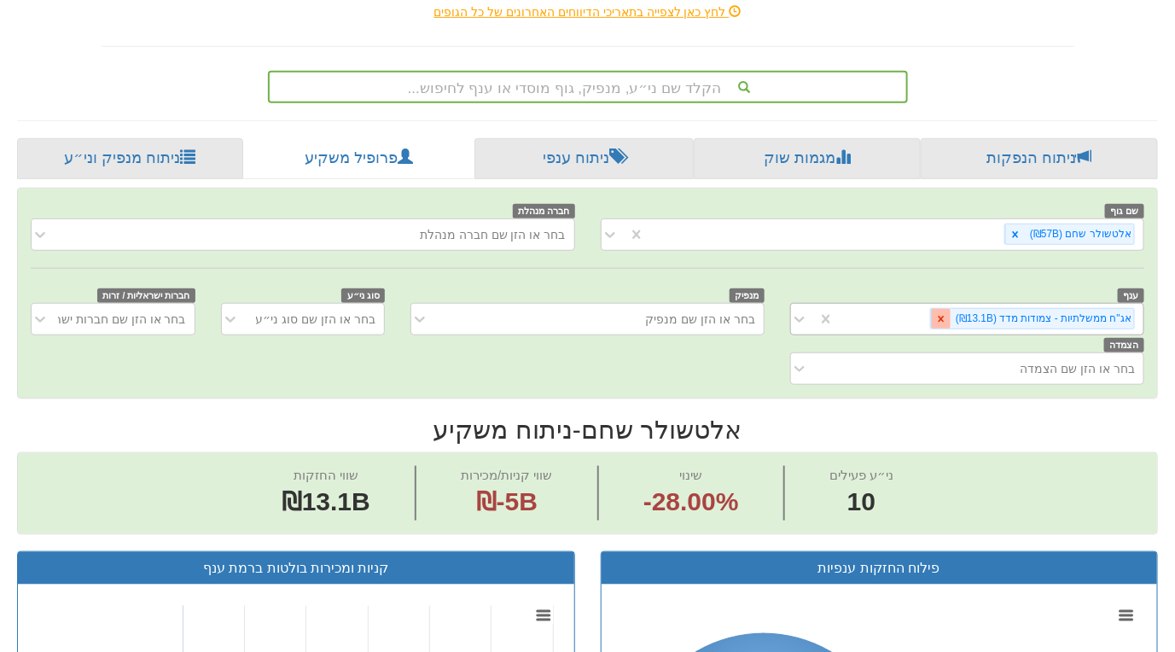
click at [947, 320] on icon at bounding box center [941, 319] width 12 height 12
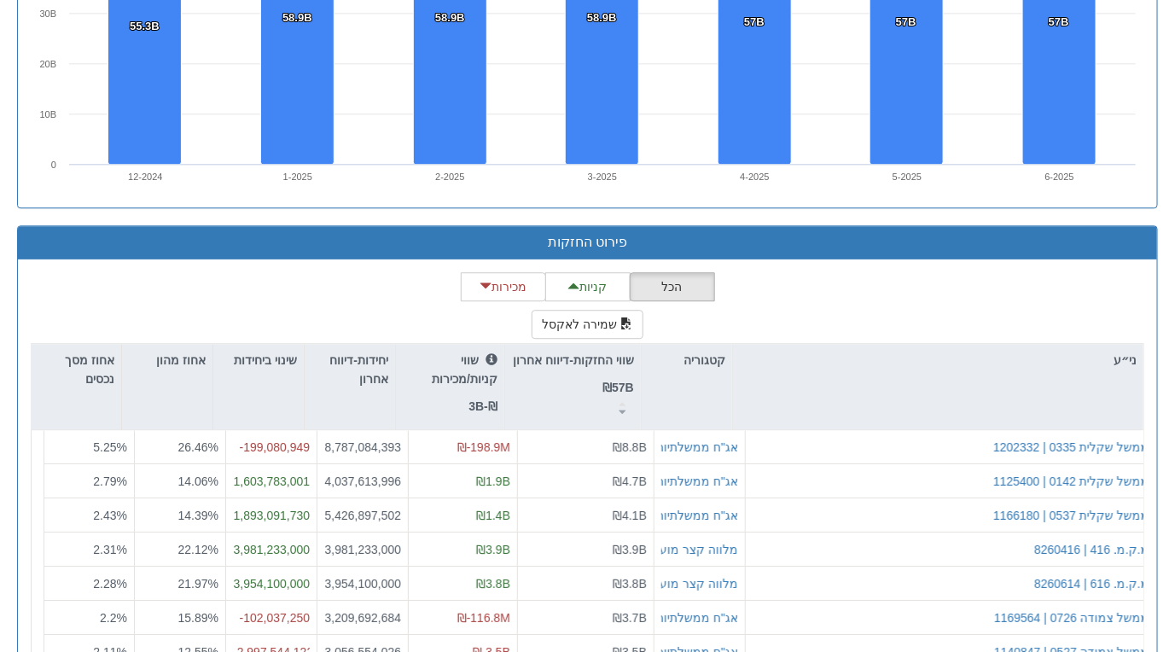
scroll to position [1497, 0]
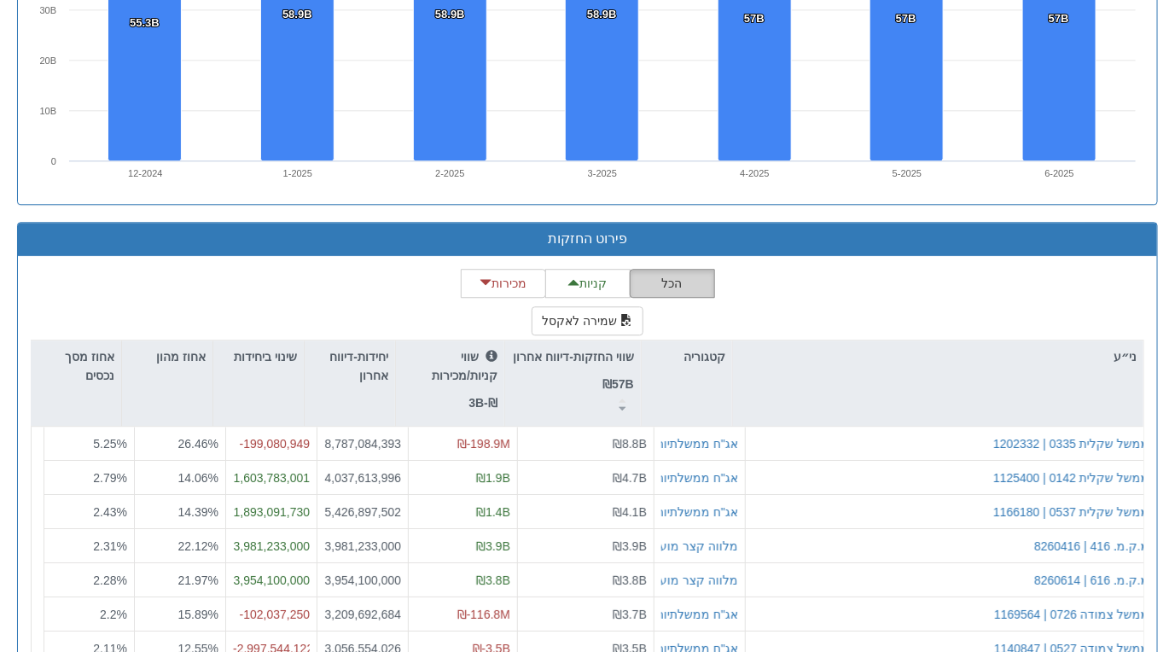
click at [675, 278] on button "הכל" at bounding box center [672, 283] width 85 height 29
click at [605, 315] on button "שמירה לאקסל" at bounding box center [588, 320] width 113 height 29
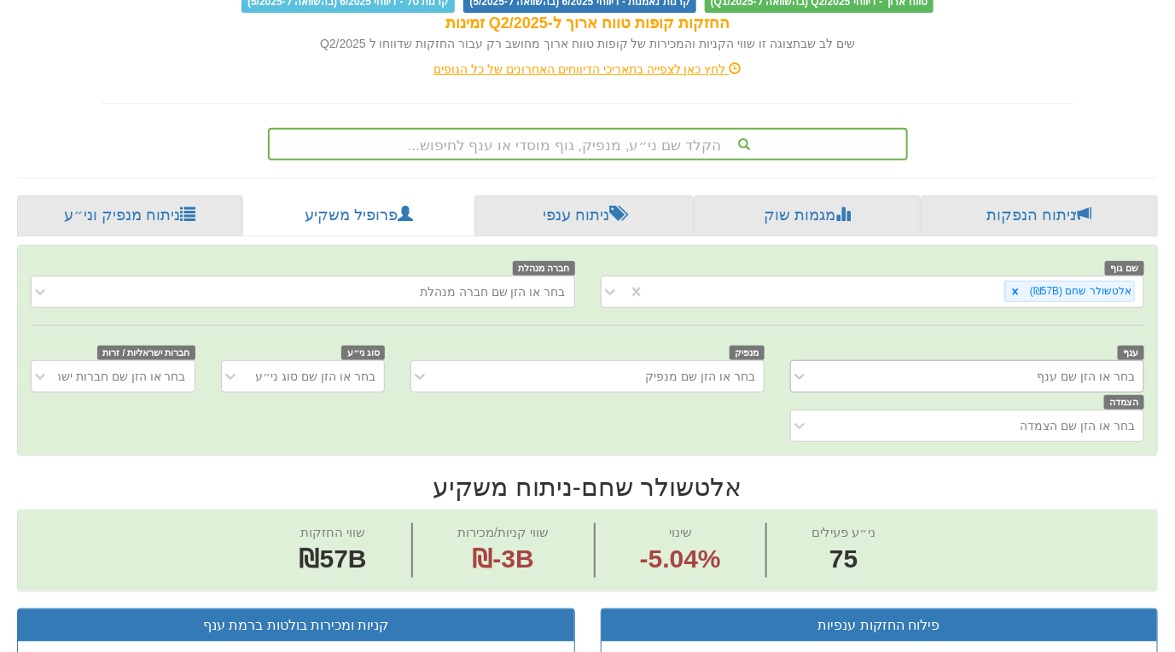
scroll to position [160, 0]
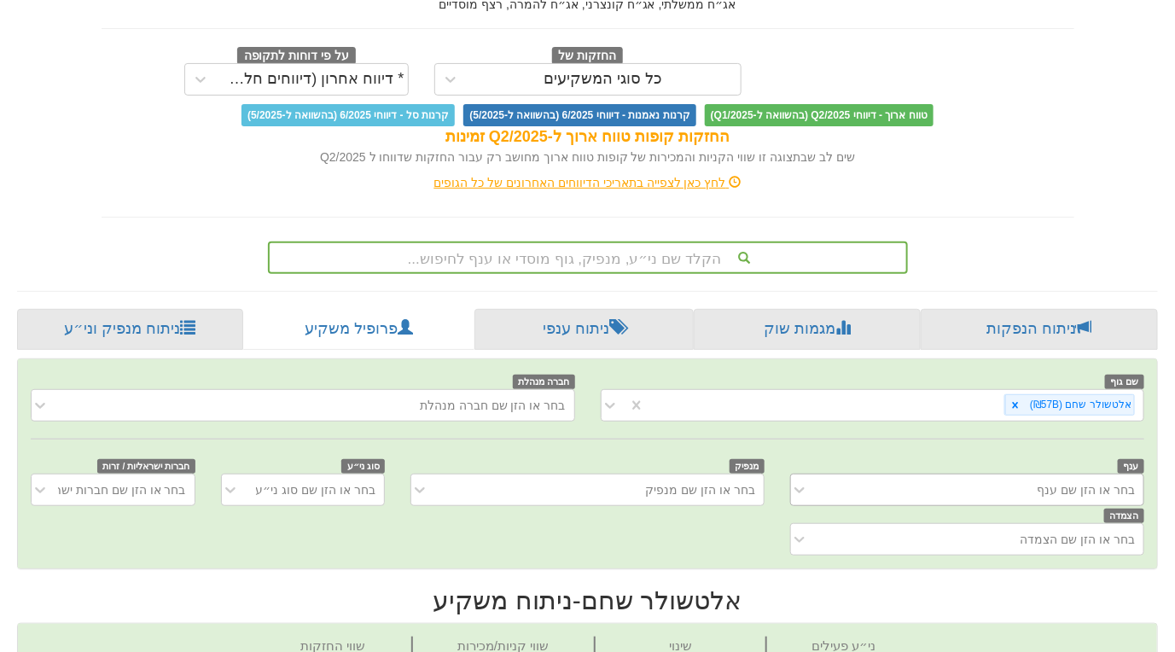
click at [628, 183] on div "לחץ כאן לצפייה בתאריכי הדיווחים האחרונים של כל הגופים" at bounding box center [588, 182] width 999 height 17
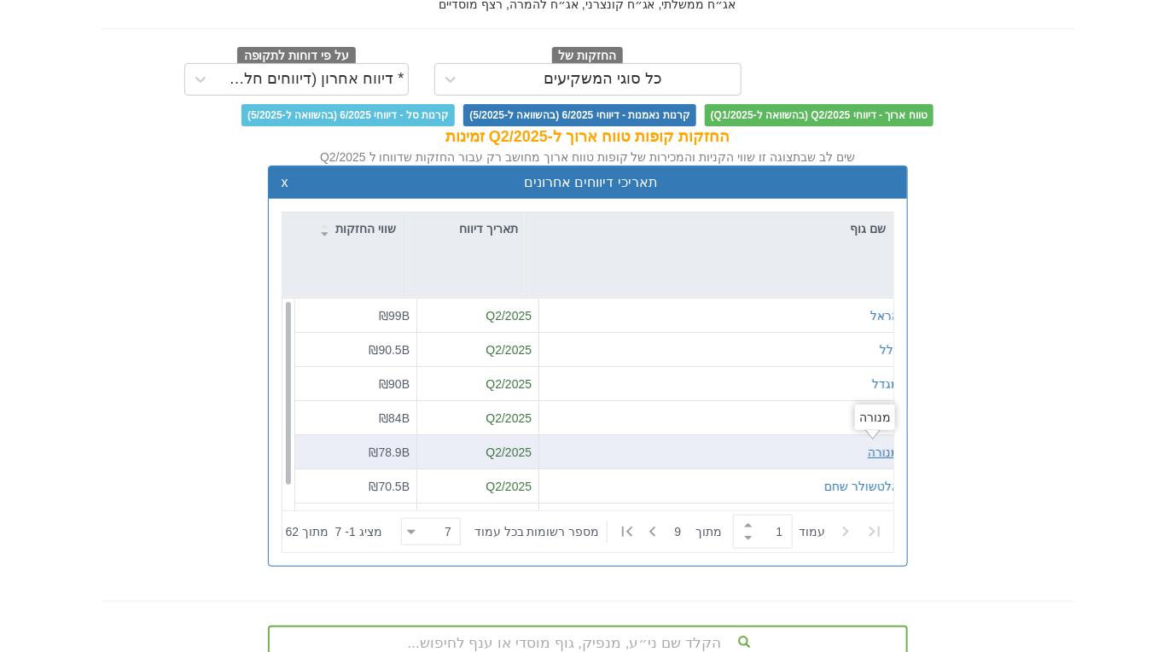
click at [874, 453] on div "מנורה" at bounding box center [884, 452] width 32 height 17
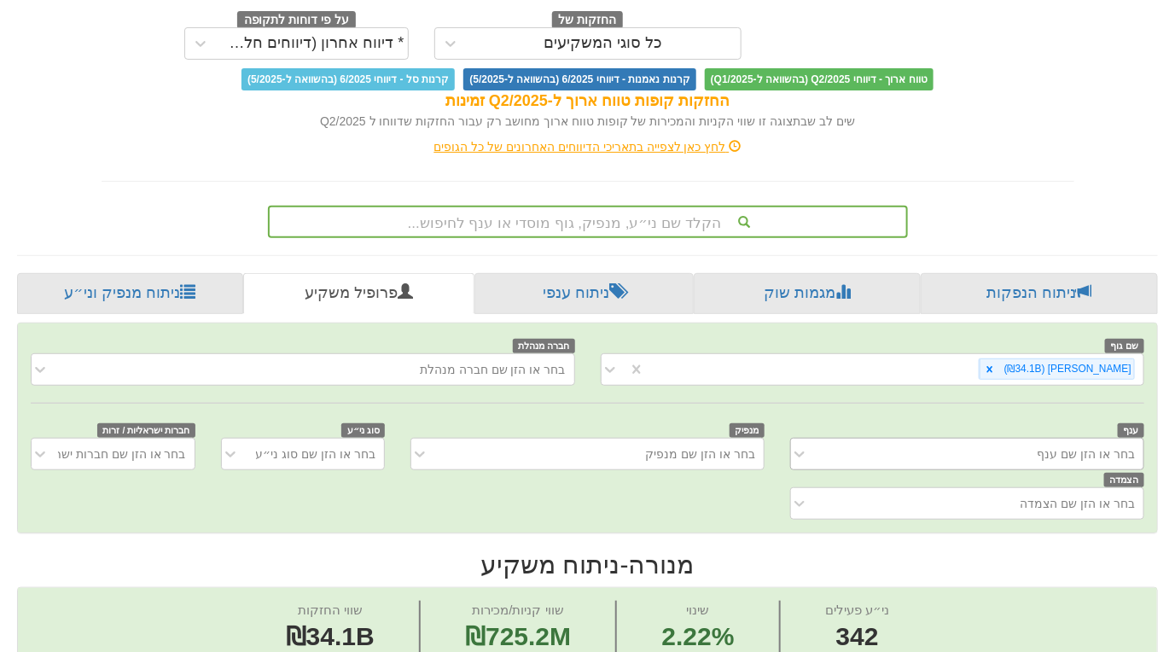
scroll to position [188, 0]
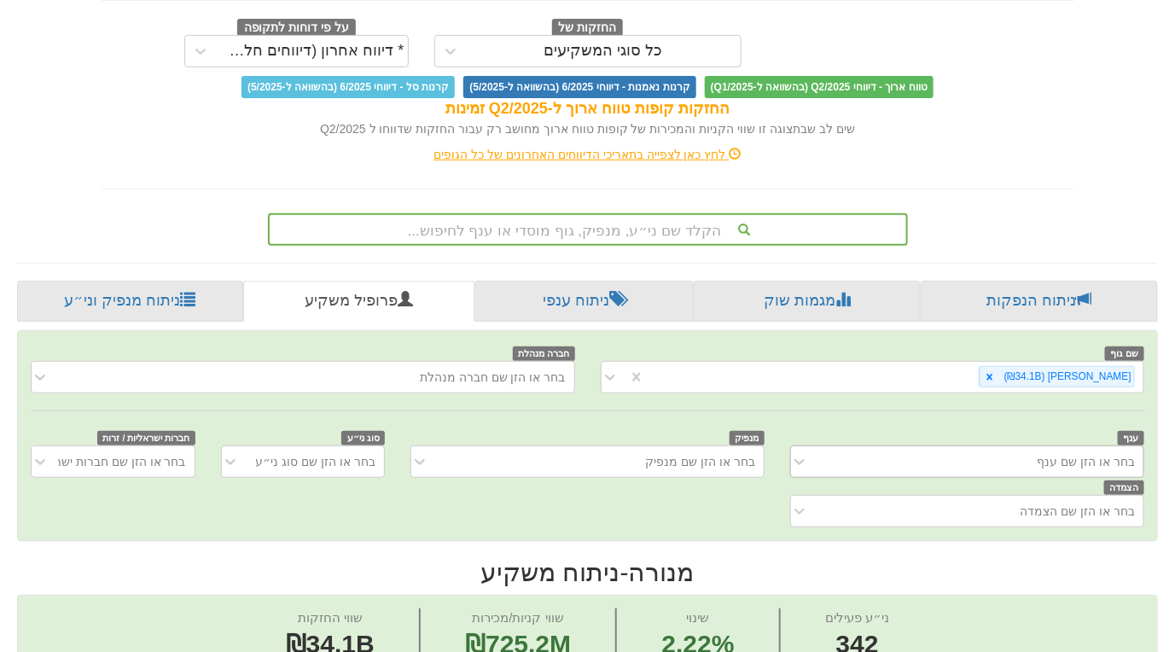
click at [987, 461] on div "בחר או הזן שם ענף" at bounding box center [967, 462] width 354 height 32
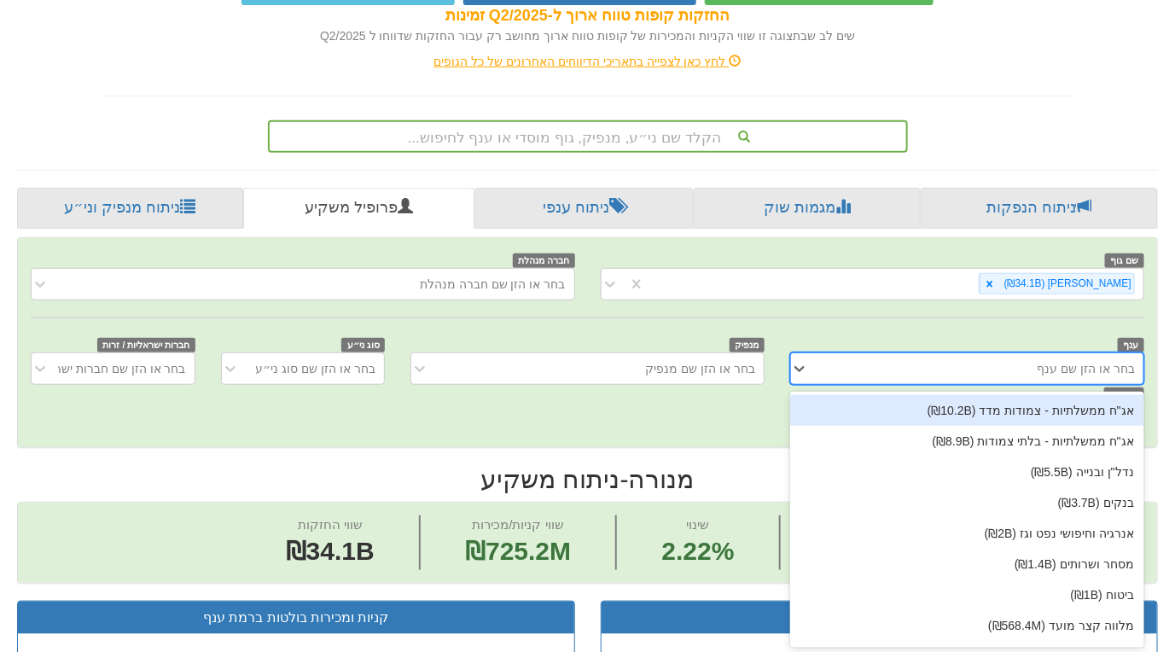
click at [982, 405] on div "אג"ח ממשלתיות - צמודות מדד (₪10.2B)" at bounding box center [967, 410] width 354 height 31
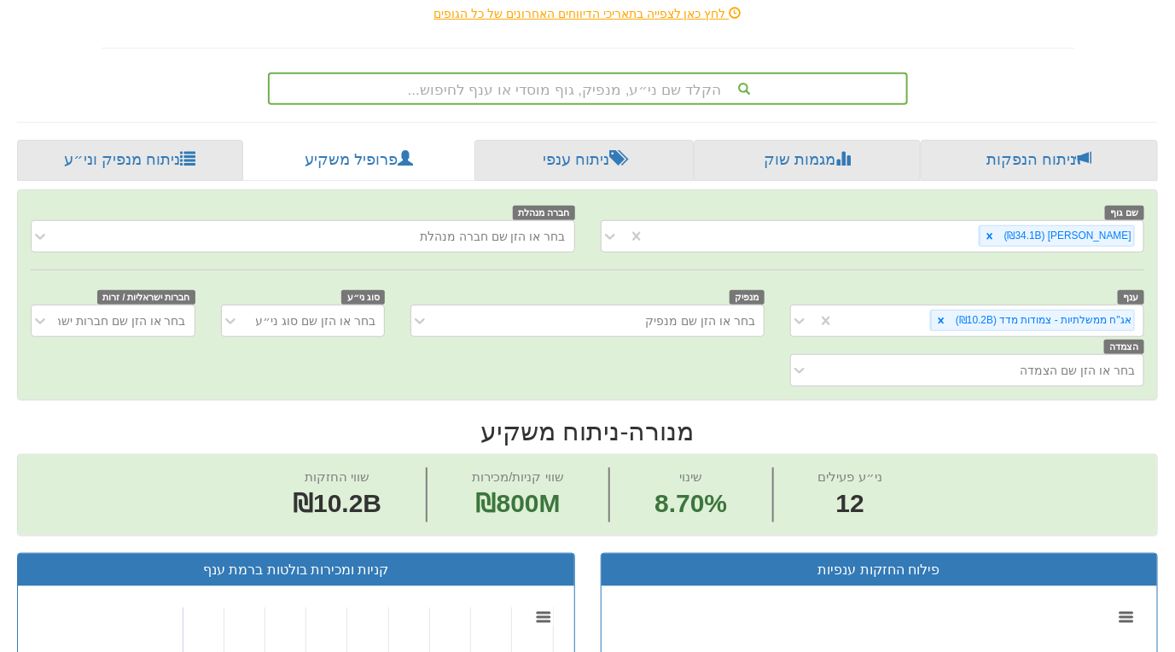
scroll to position [330, 0]
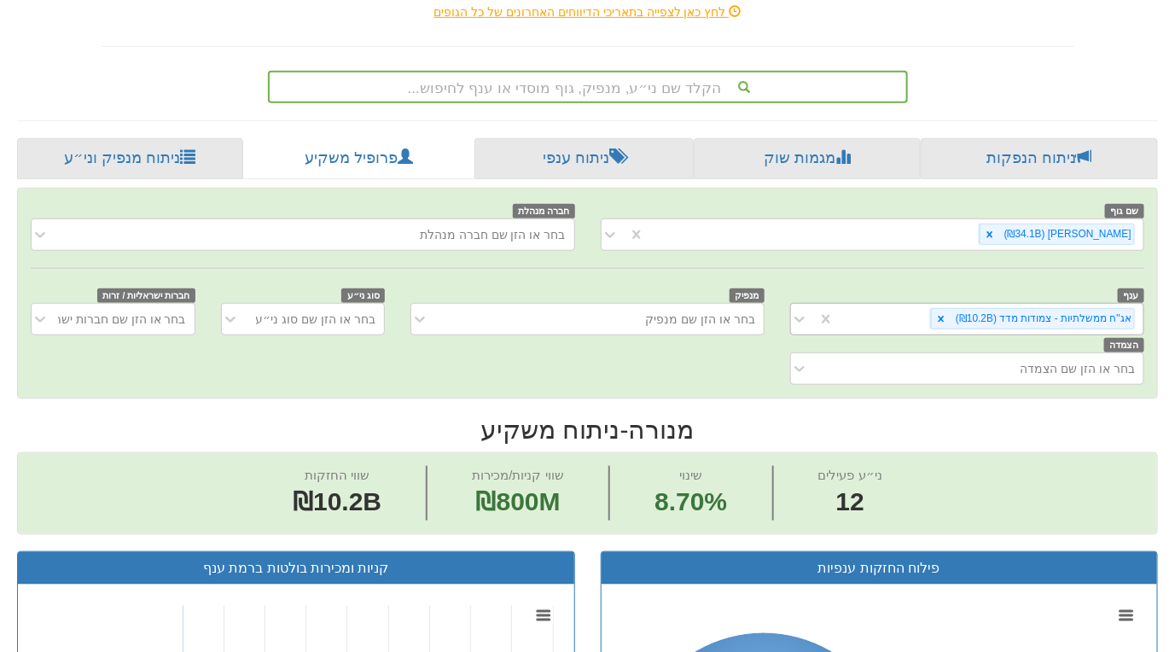
click at [901, 323] on div "אג"ח ממשלתיות - צמודות מדד (₪10.2B)" at bounding box center [989, 319] width 309 height 28
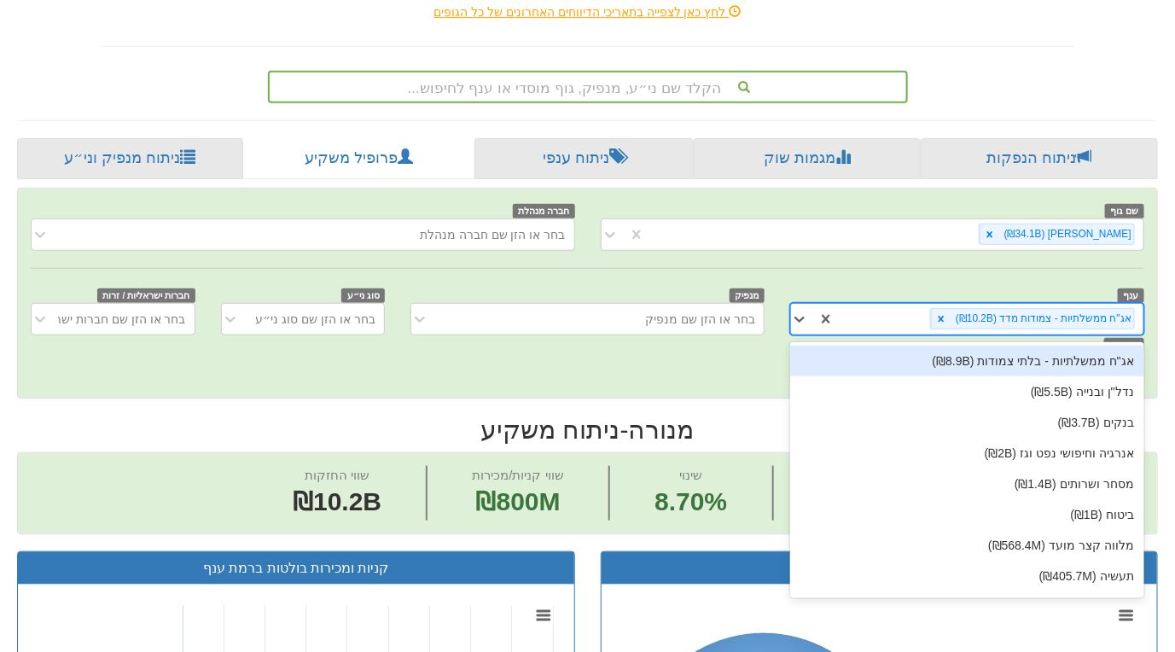
click at [931, 352] on div "אג"ח ממשלתיות - בלתי צמודות (₪8.9B)" at bounding box center [967, 361] width 354 height 31
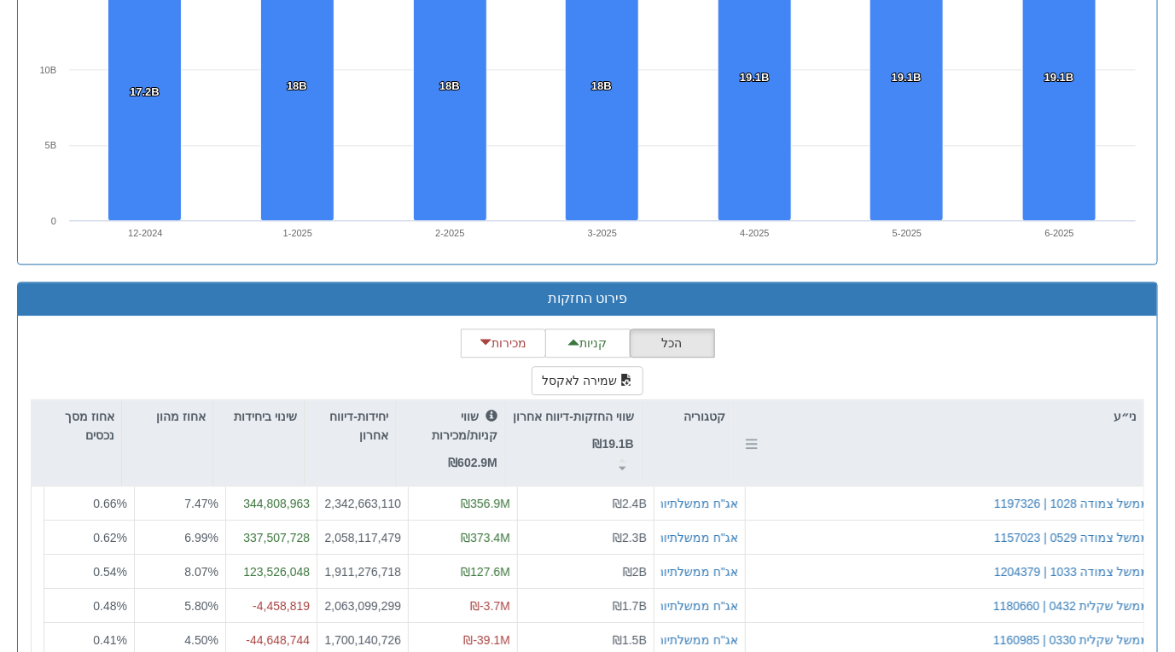
scroll to position [1553, 0]
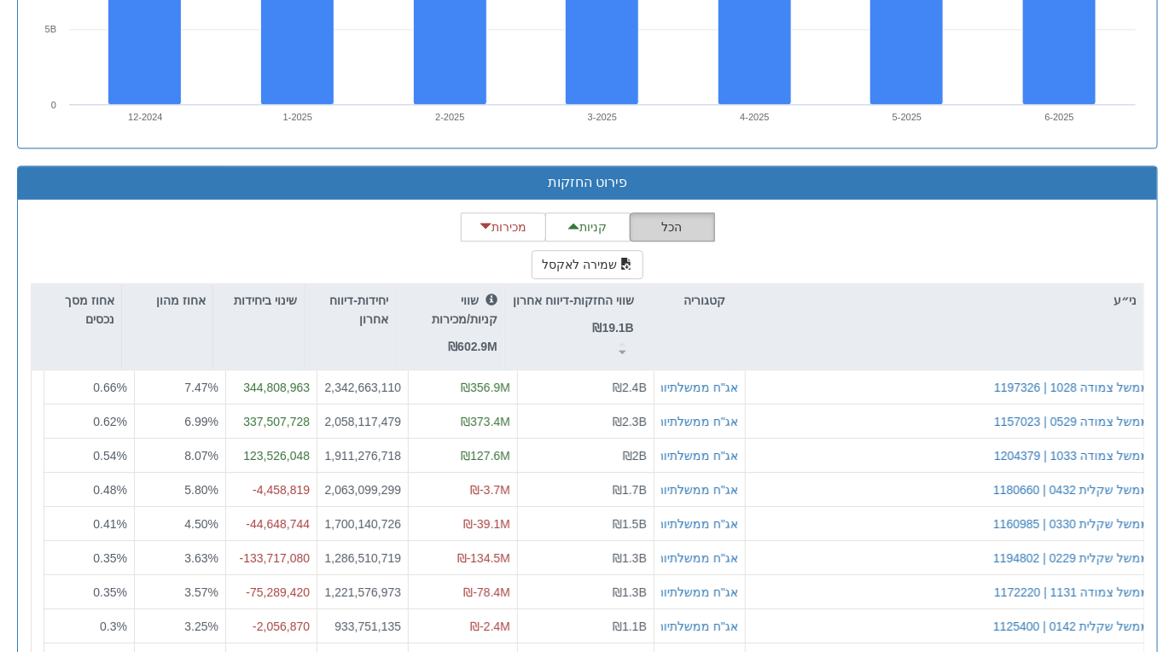
click at [671, 213] on button "הכל" at bounding box center [672, 227] width 85 height 29
click at [597, 213] on button "קניות" at bounding box center [587, 227] width 85 height 29
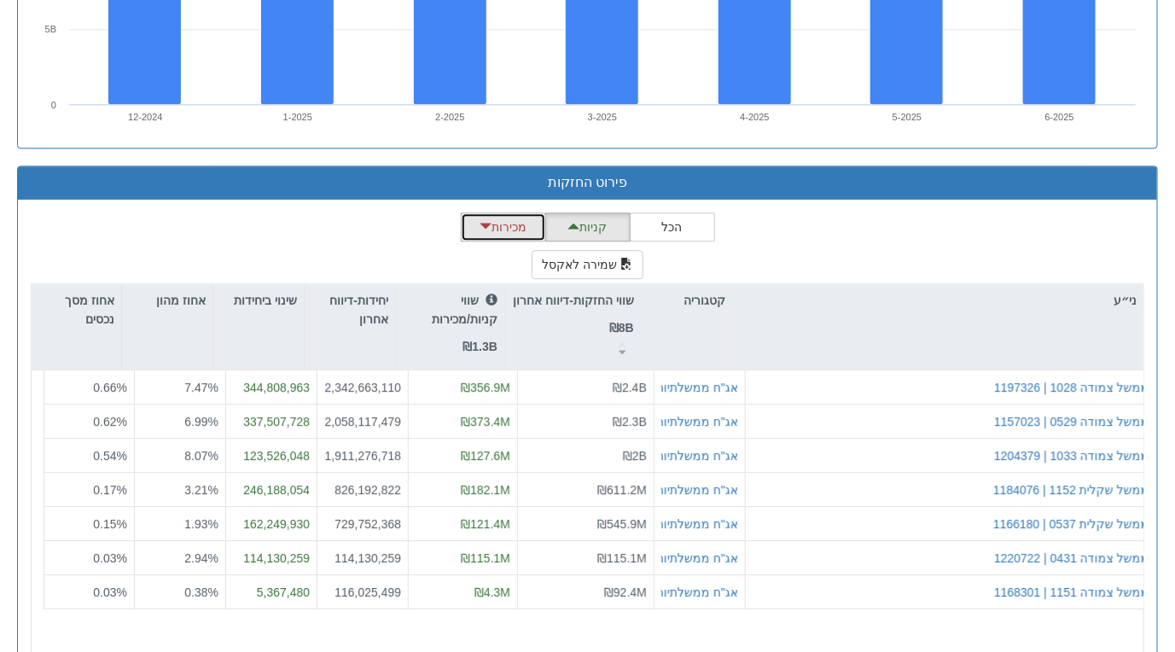
click at [517, 226] on button "מכירות" at bounding box center [503, 227] width 85 height 29
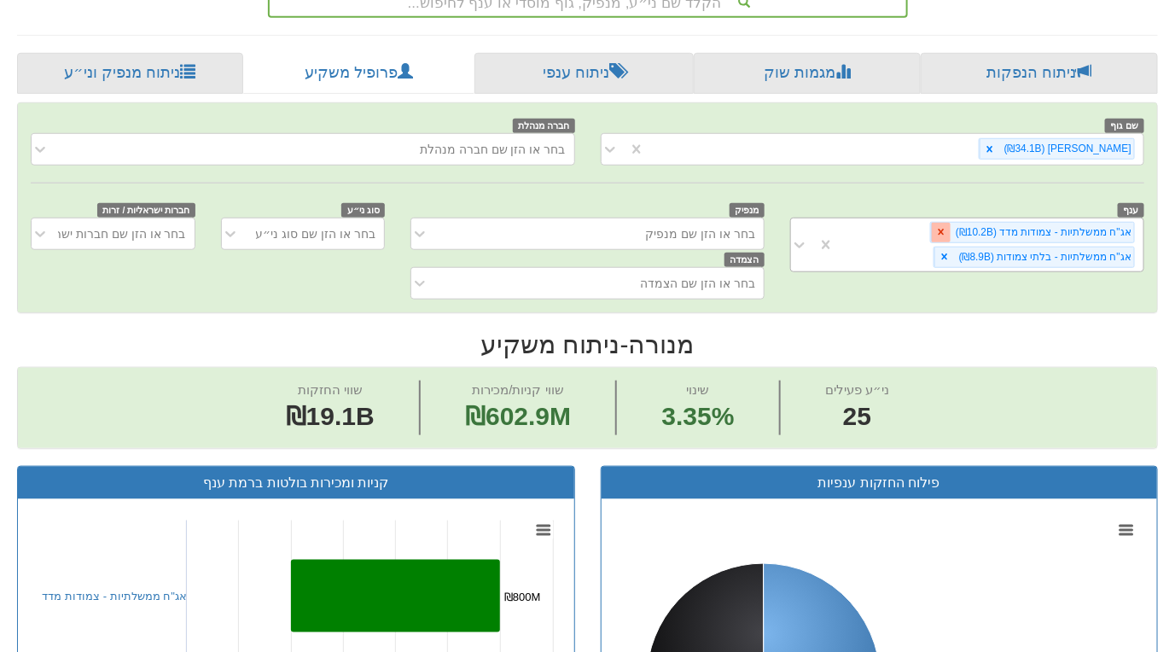
click at [947, 229] on icon at bounding box center [941, 232] width 12 height 12
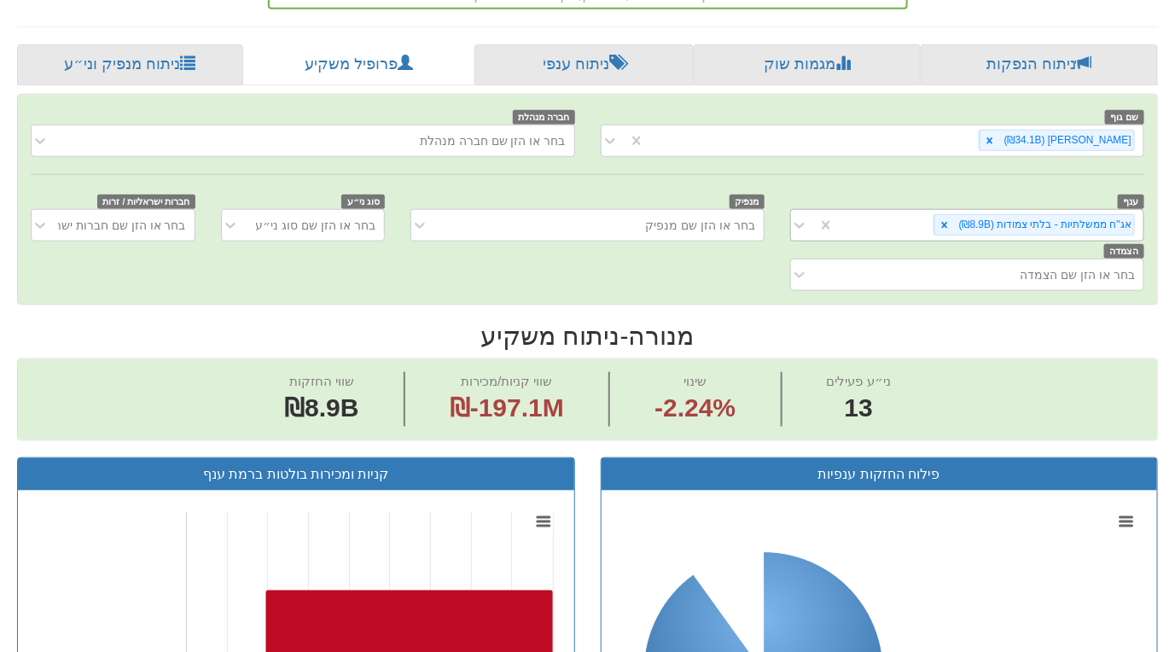
scroll to position [501, 0]
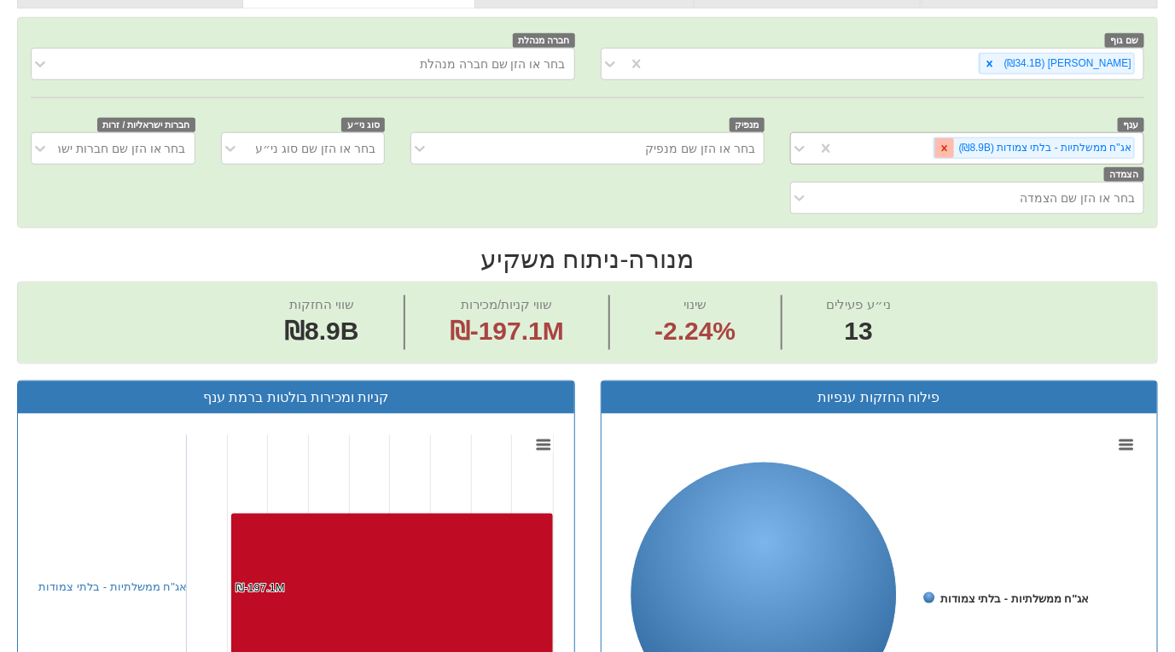
click at [951, 143] on icon at bounding box center [945, 149] width 12 height 12
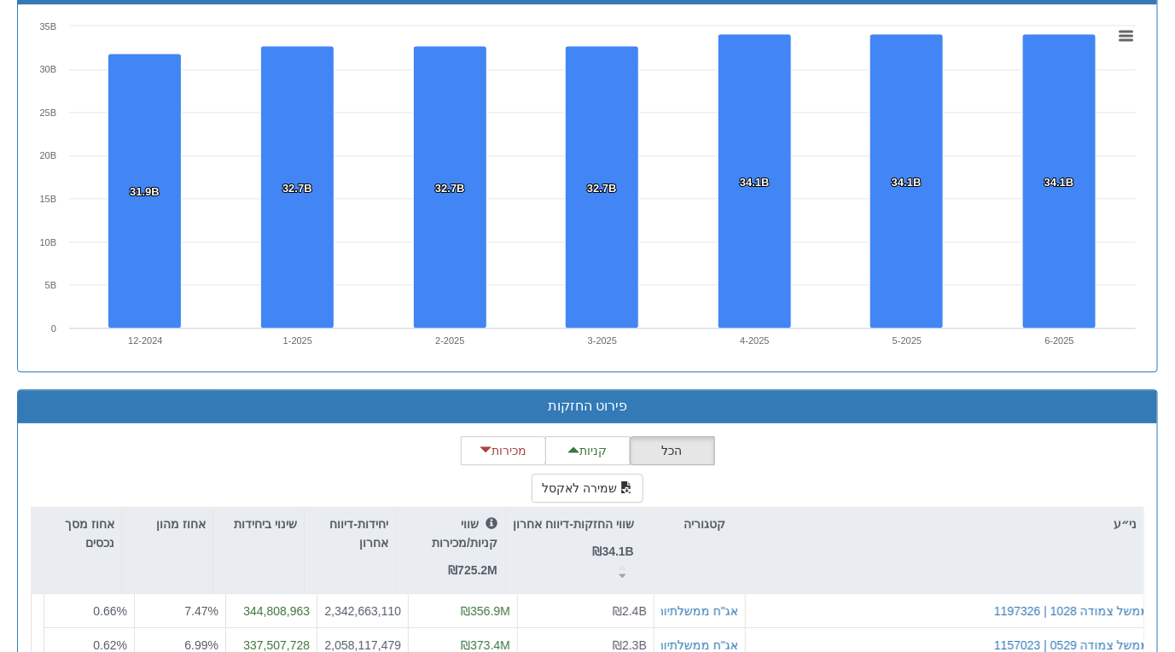
scroll to position [1440, 0]
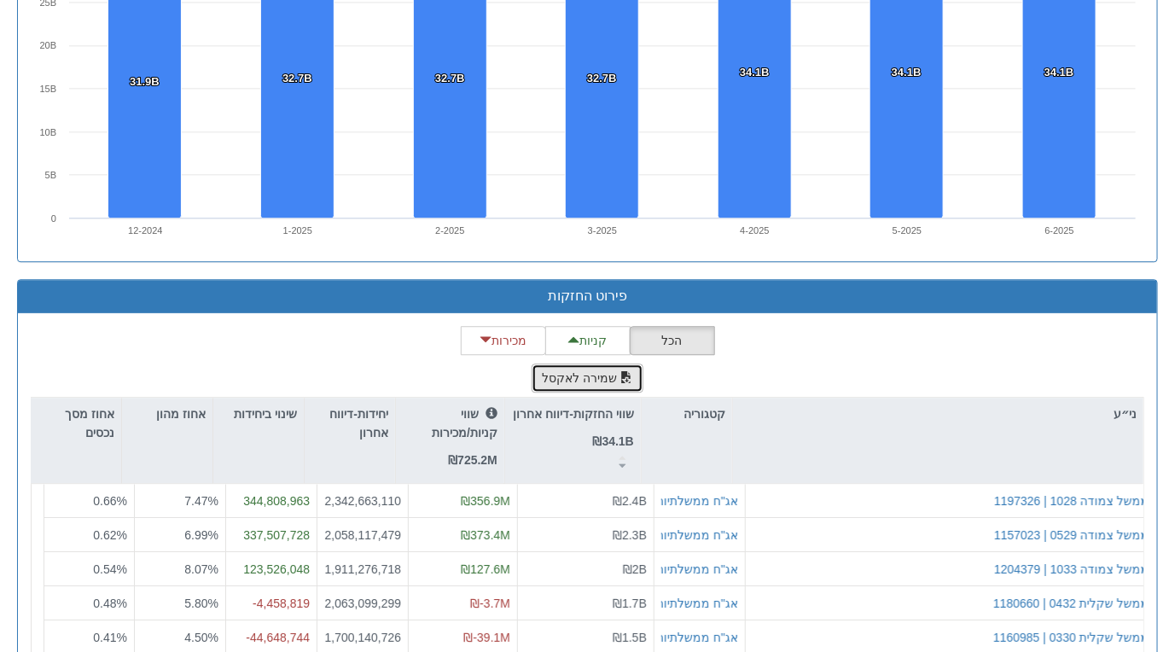
click at [596, 368] on button "שמירה לאקסל" at bounding box center [588, 378] width 113 height 29
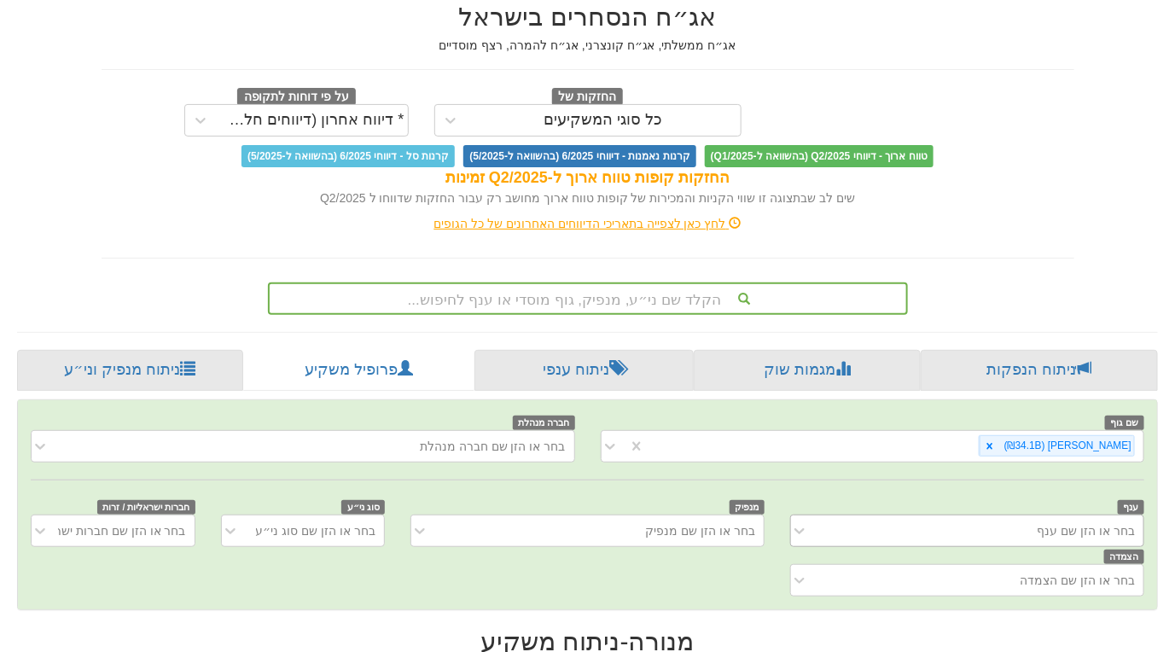
scroll to position [17, 0]
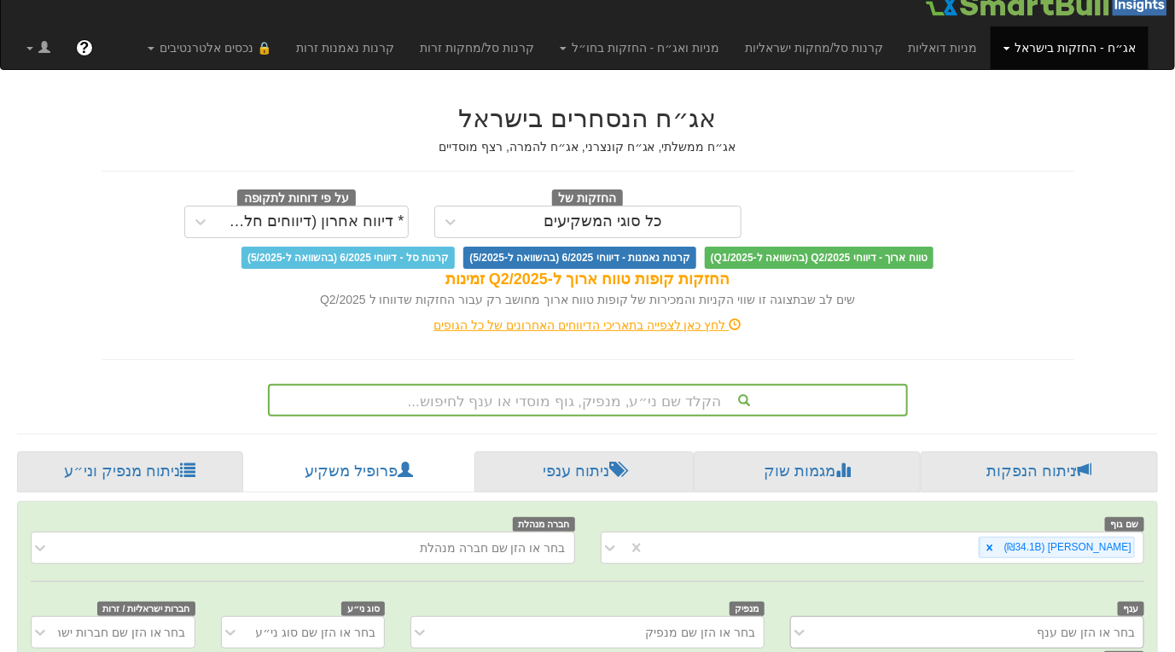
click at [670, 325] on div "לחץ כאן לצפייה בתאריכי הדיווחים האחרונים של כל הגופים" at bounding box center [588, 325] width 999 height 17
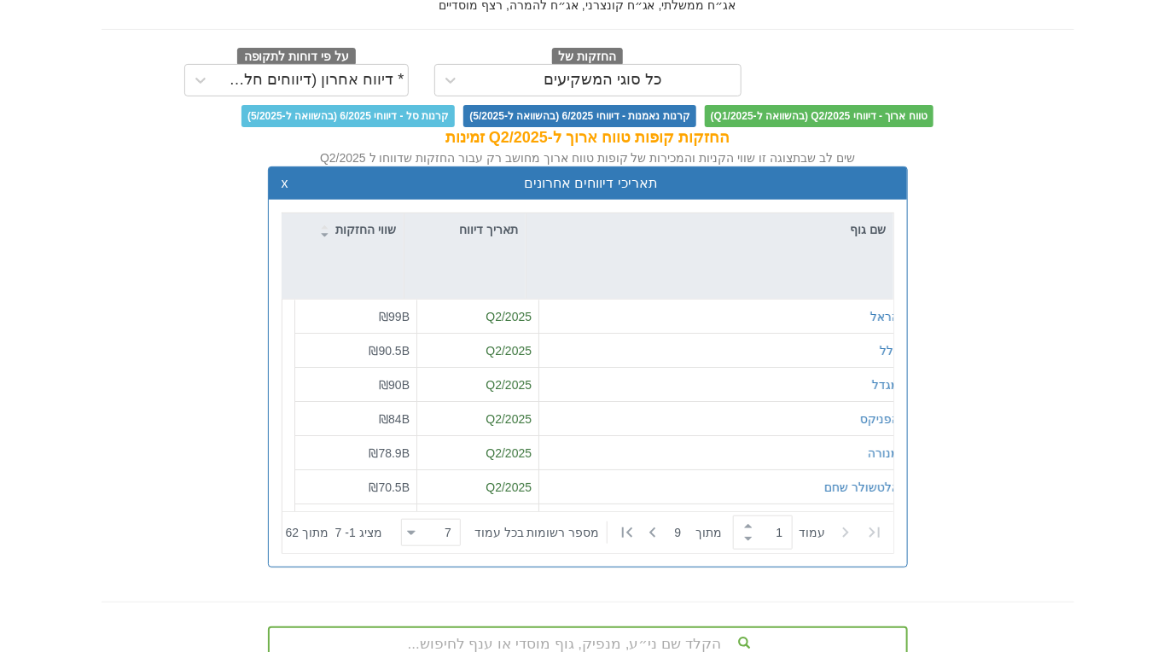
scroll to position [160, 0]
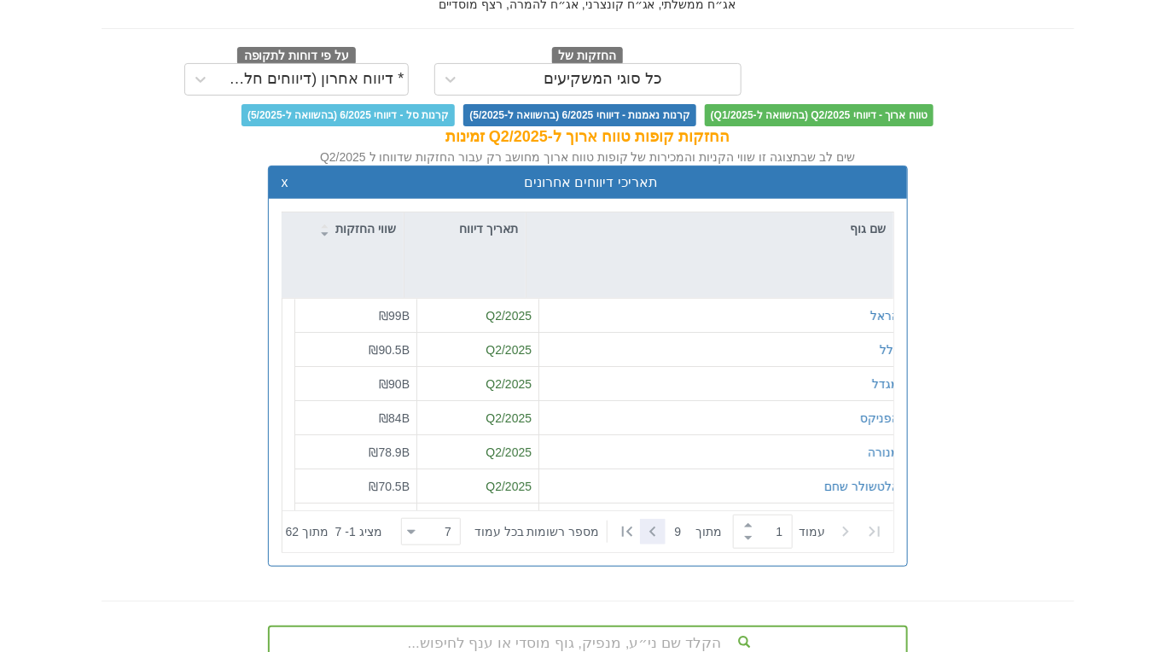
click at [649, 533] on icon at bounding box center [652, 532] width 6 height 10
type input "2"
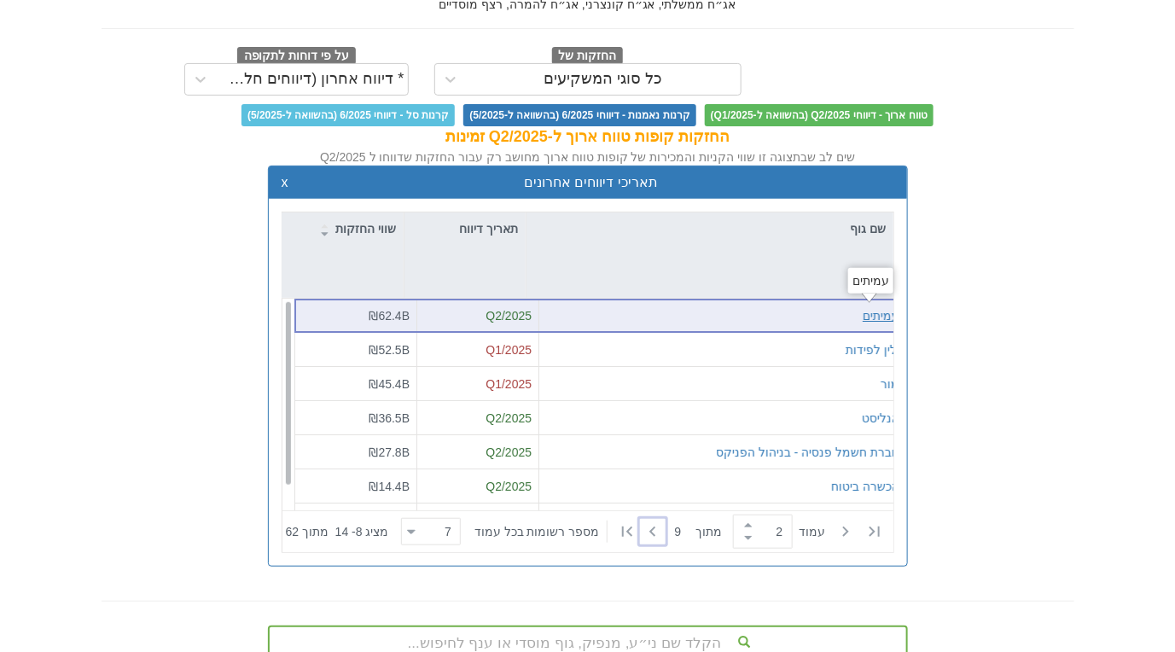
click at [863, 312] on div "עמיתים" at bounding box center [881, 315] width 37 height 17
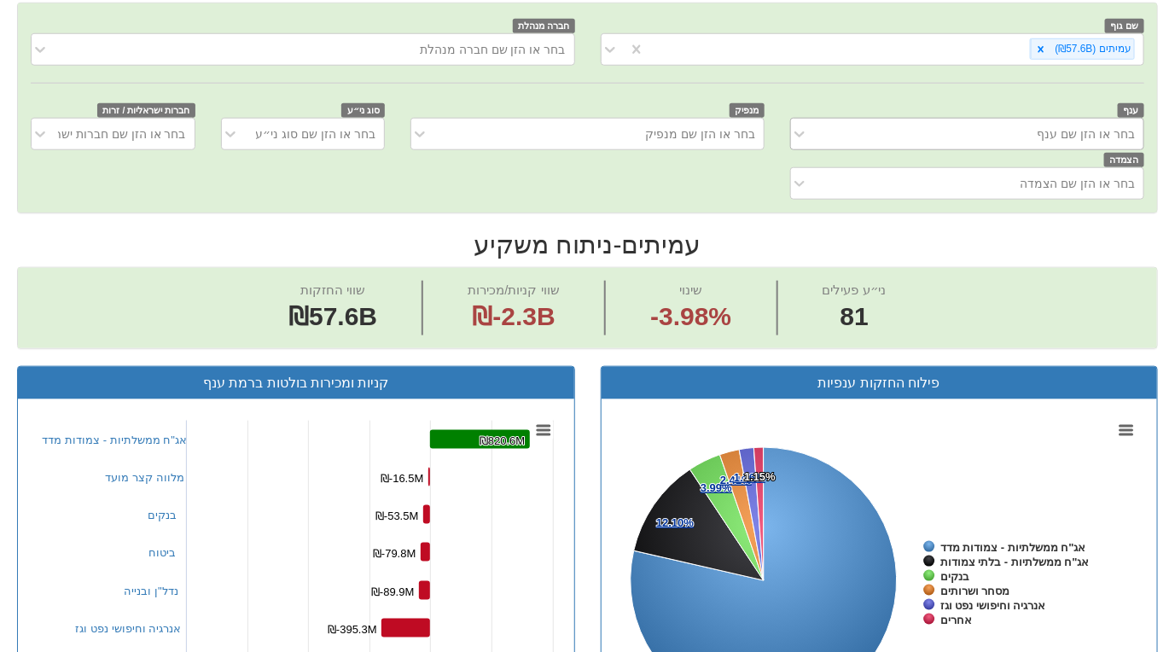
scroll to position [473, 0]
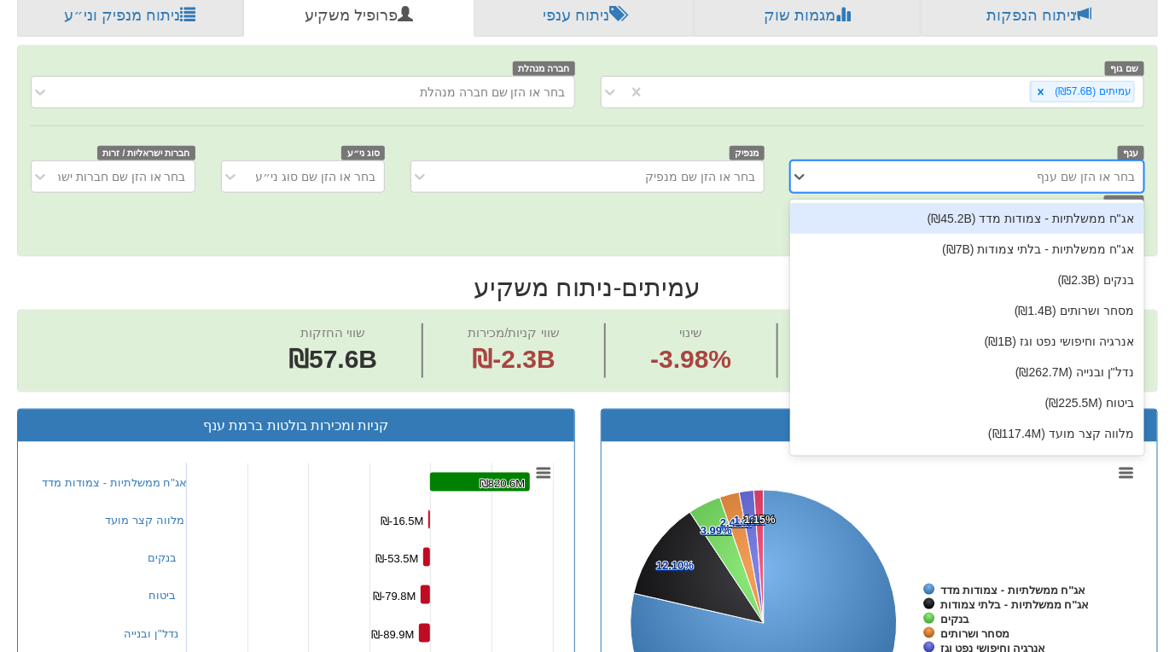
click at [854, 177] on div "בחר או הזן שם ענף" at bounding box center [981, 176] width 326 height 27
click at [913, 211] on div "אג"ח ממשלתיות - צמודות מדד (₪45.2B)" at bounding box center [967, 218] width 354 height 31
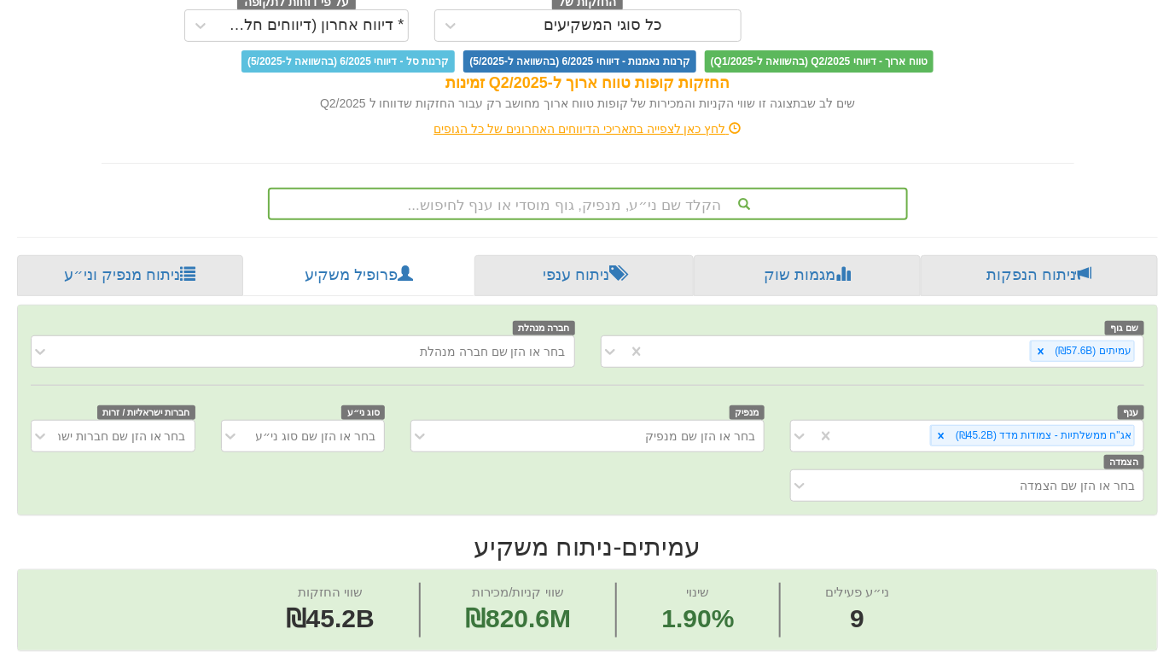
scroll to position [302, 0]
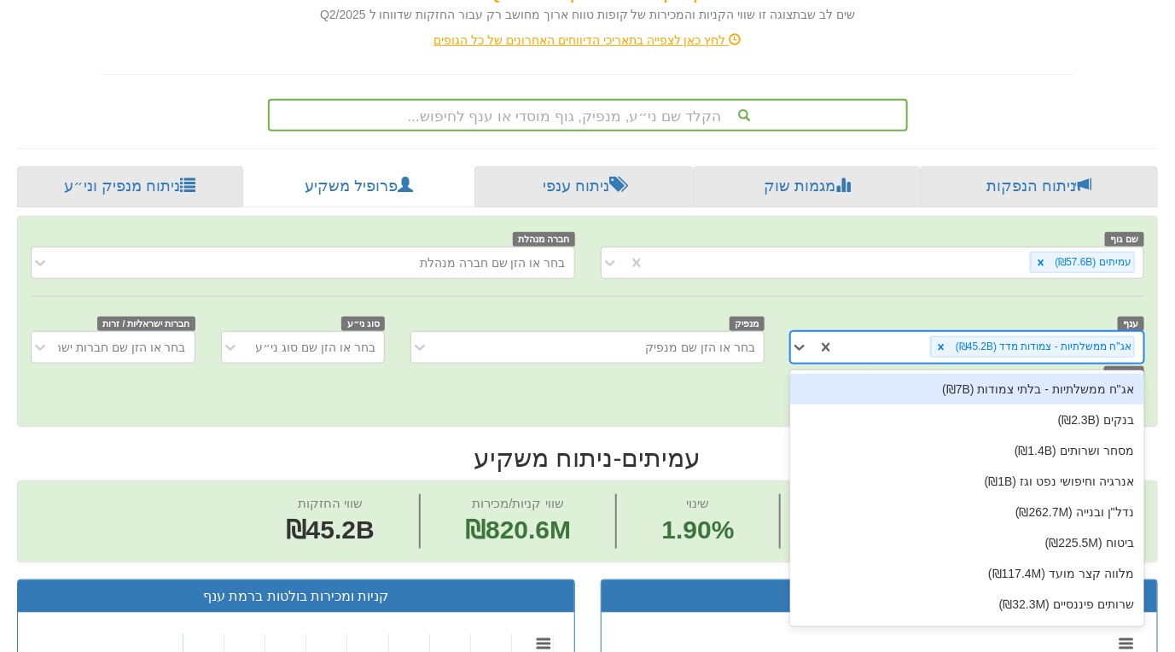
click at [892, 337] on div "אג"ח ממשלתיות - צמודות מדד (₪45.2B)" at bounding box center [989, 347] width 309 height 28
click at [901, 388] on div "אג"ח ממשלתיות - בלתי צמודות (₪7B)" at bounding box center [967, 389] width 354 height 31
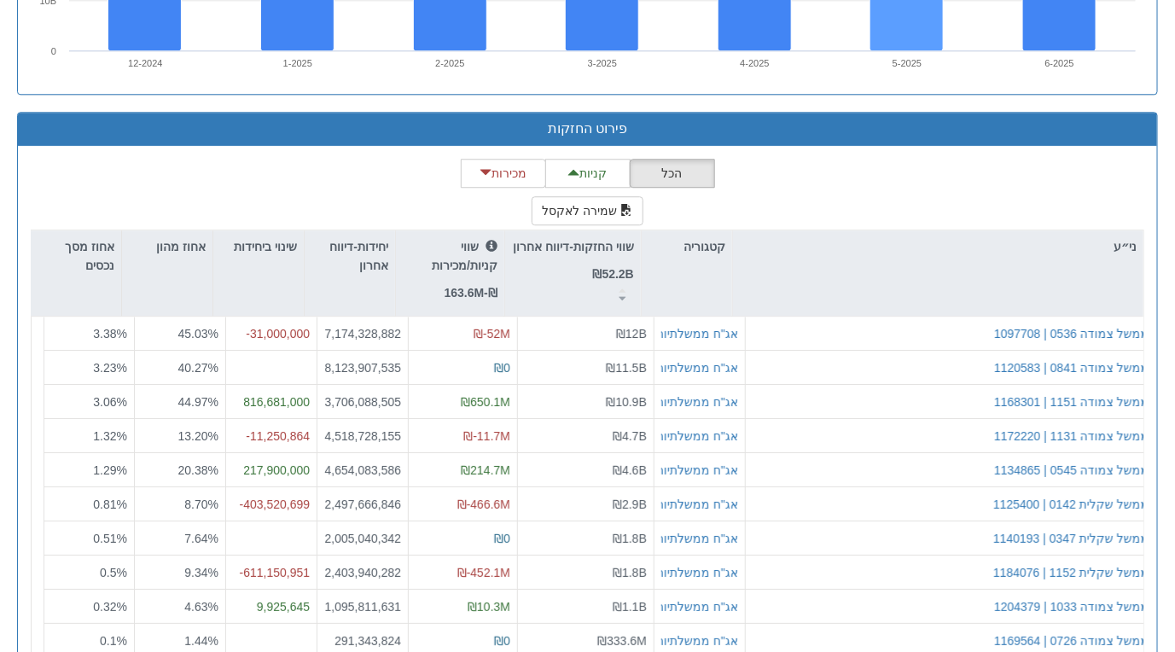
scroll to position [1611, 0]
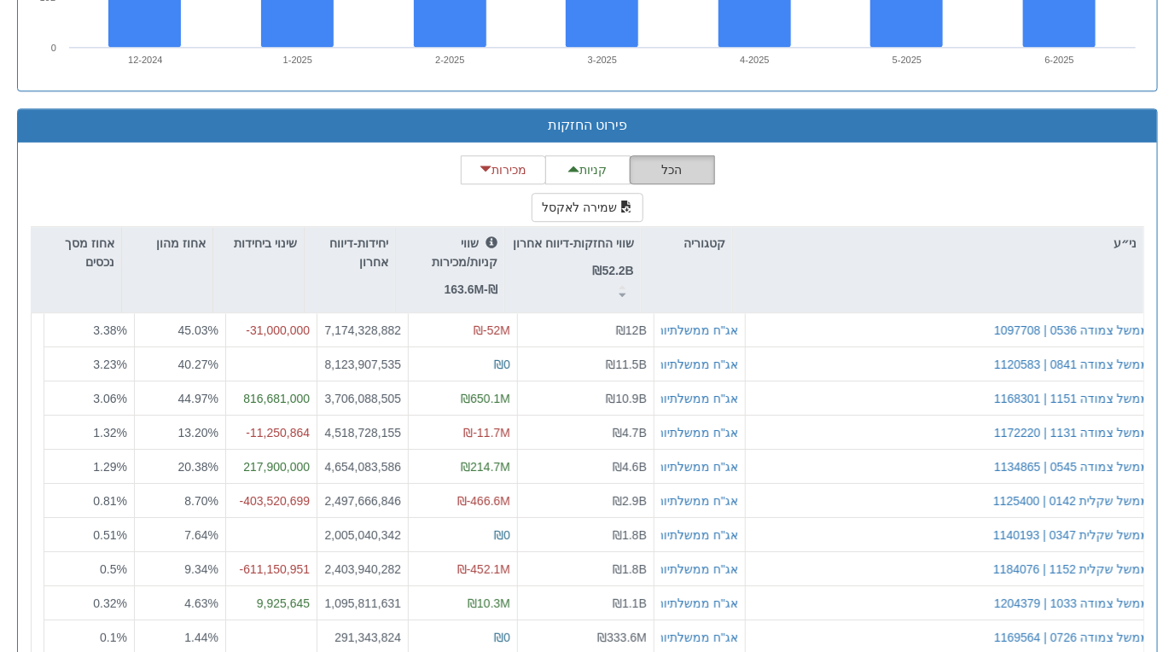
click at [662, 171] on button "הכל" at bounding box center [672, 169] width 85 height 29
click at [577, 166] on span "button" at bounding box center [574, 169] width 12 height 12
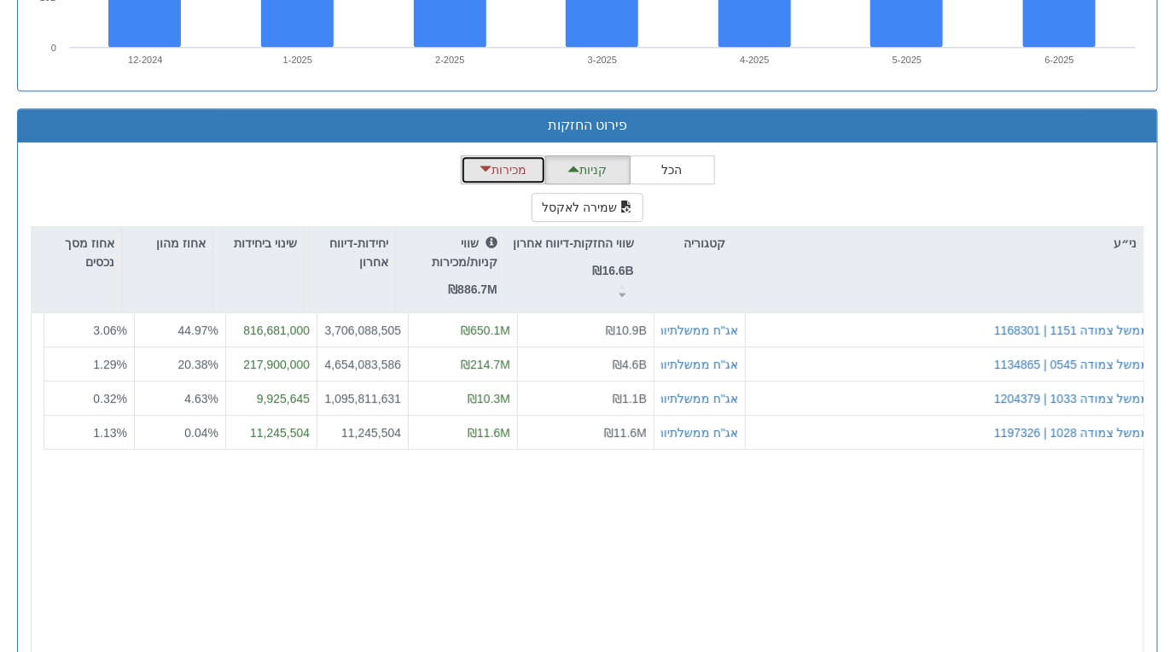
click at [519, 171] on button "מכירות" at bounding box center [503, 169] width 85 height 29
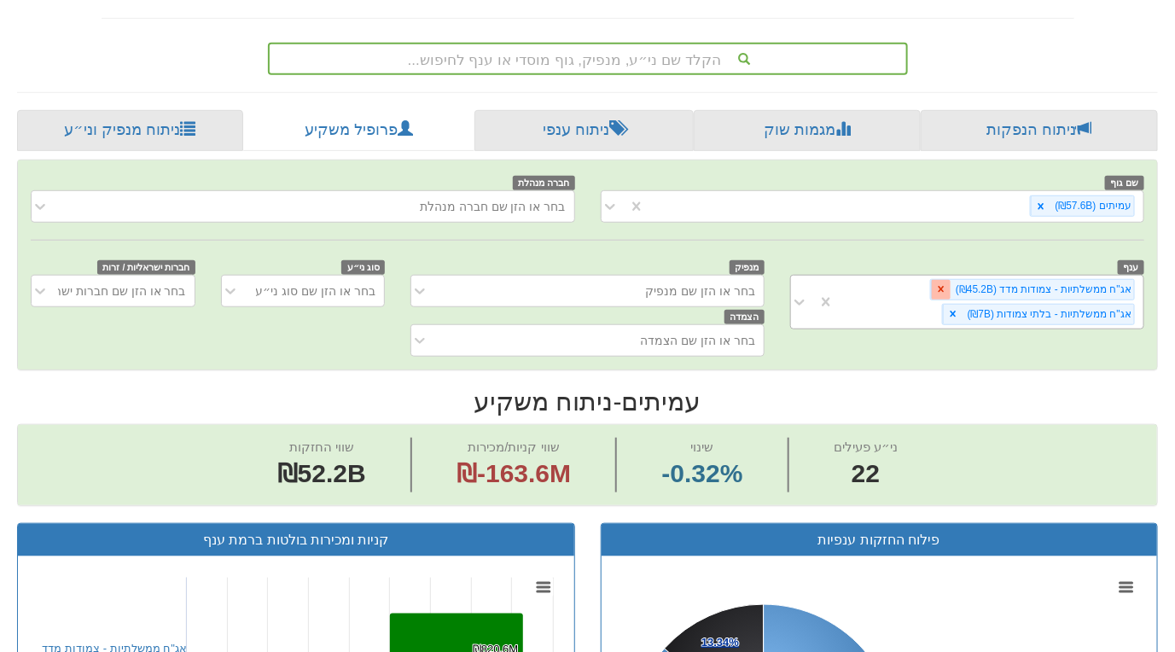
click at [945, 288] on icon at bounding box center [942, 289] width 6 height 6
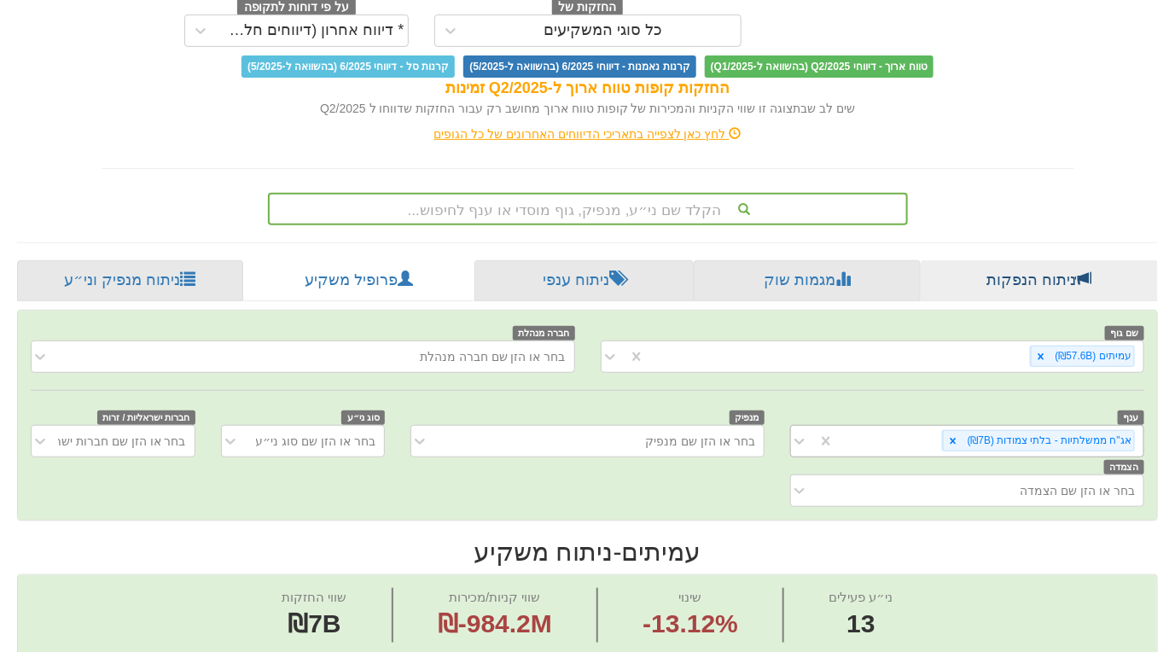
scroll to position [217, 0]
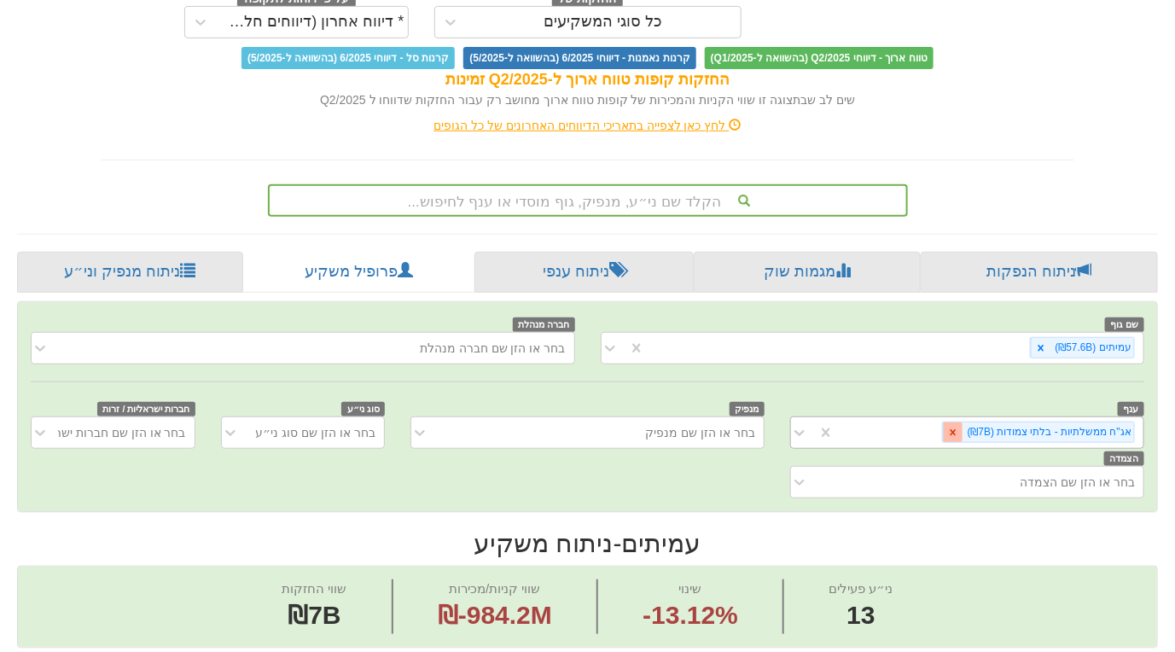
click at [959, 427] on icon at bounding box center [953, 433] width 12 height 12
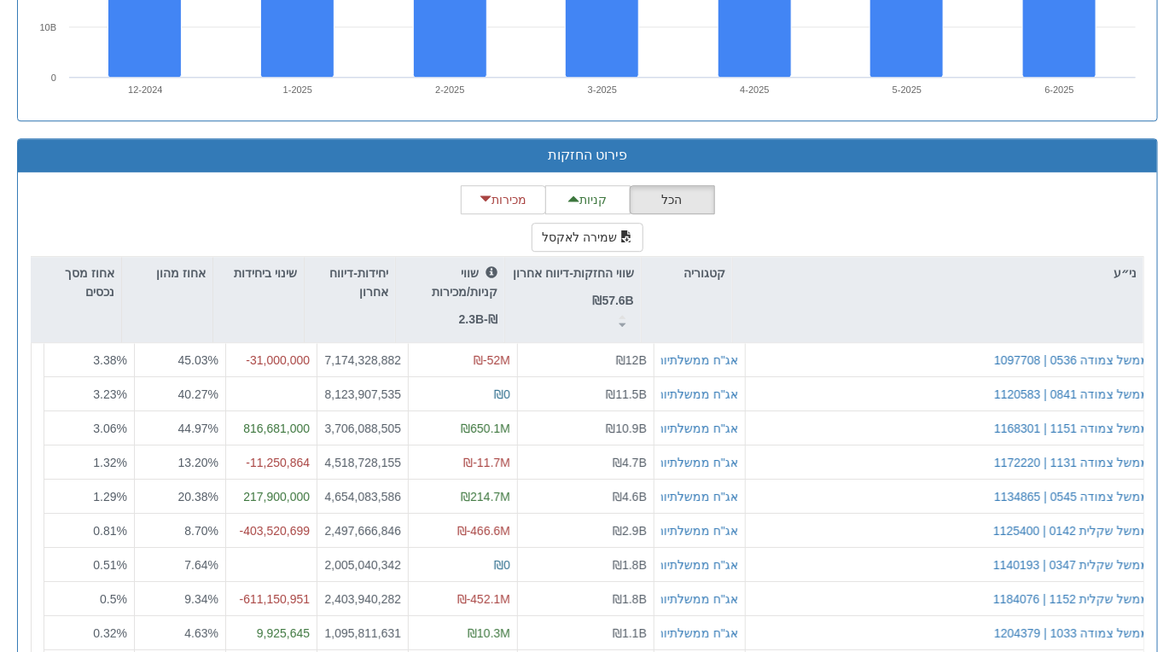
scroll to position [1582, 0]
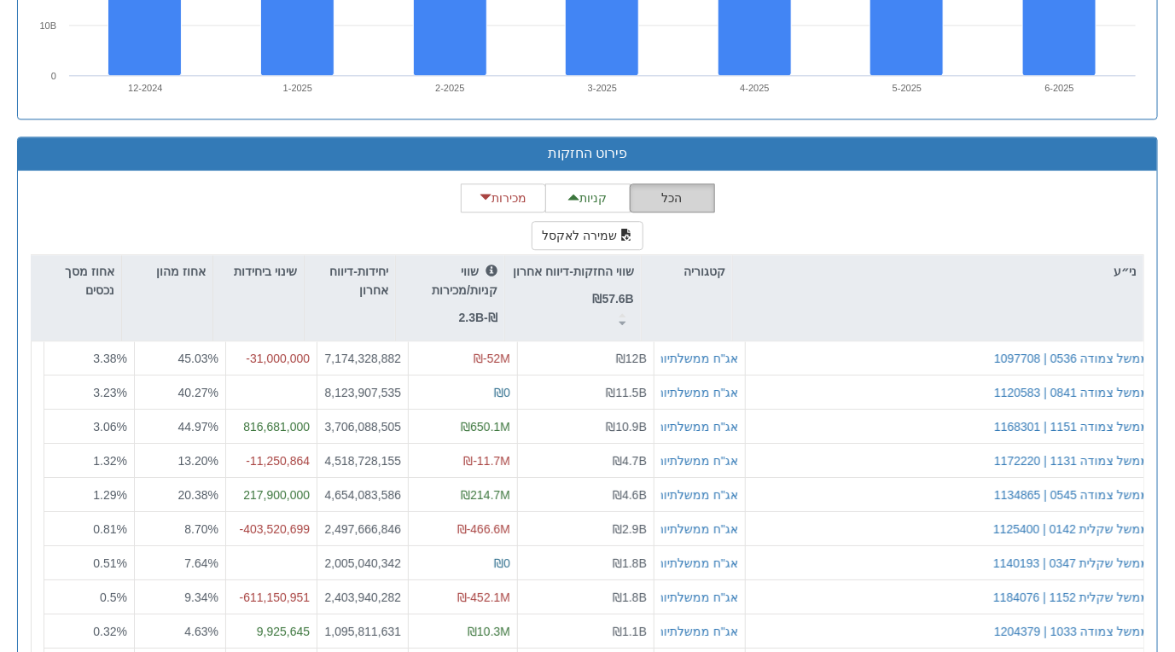
click at [682, 199] on button "הכל" at bounding box center [672, 197] width 85 height 29
click at [598, 236] on button "שמירה לאקסל" at bounding box center [588, 235] width 113 height 29
